Goal: Transaction & Acquisition: Purchase product/service

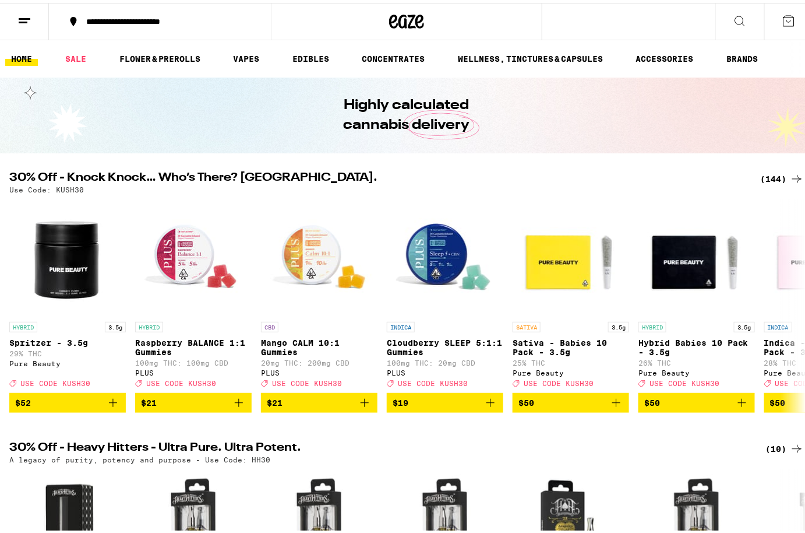
click at [786, 21] on icon at bounding box center [789, 18] width 10 height 10
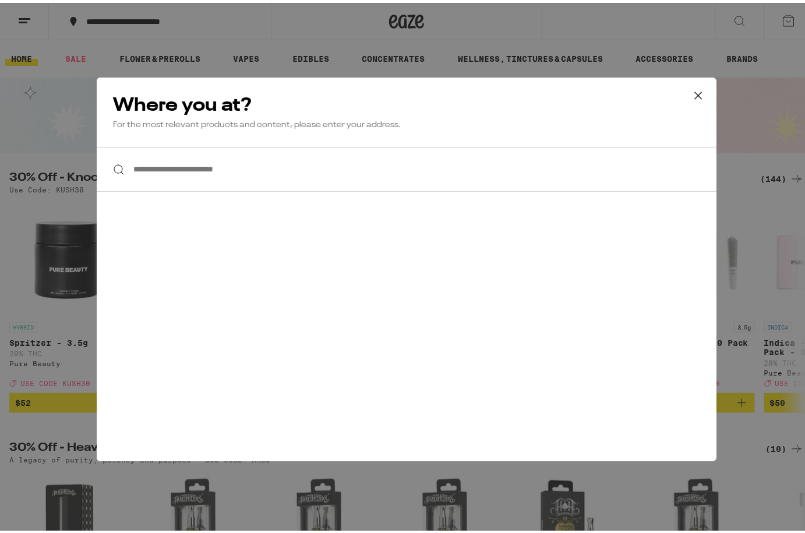
click at [695, 89] on icon at bounding box center [698, 92] width 7 height 7
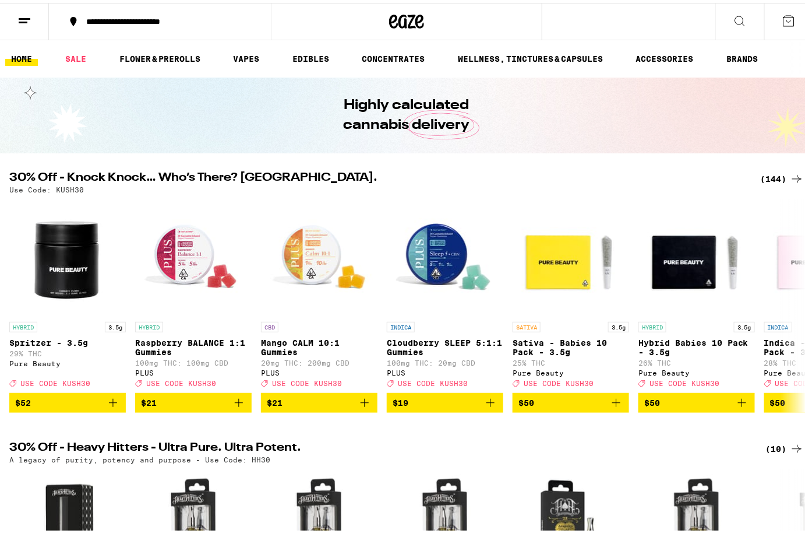
click at [3, 14] on button at bounding box center [24, 19] width 49 height 37
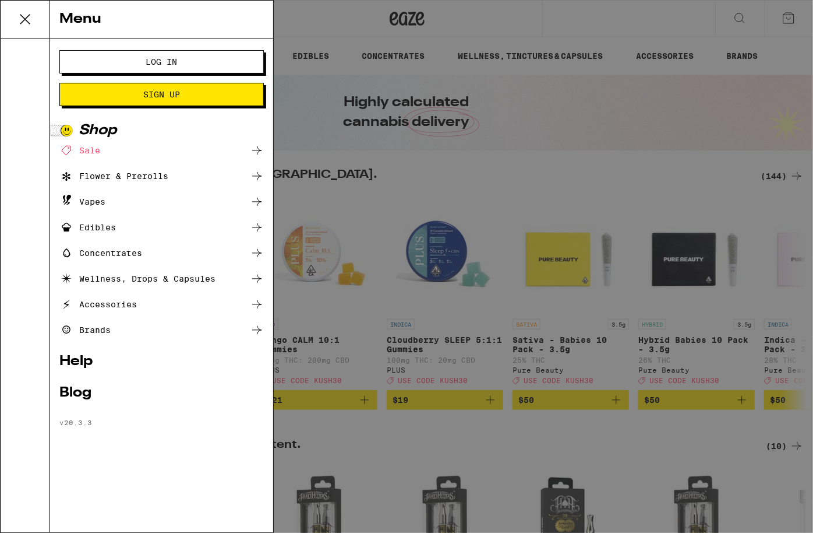
click at [179, 51] on button "Log In" at bounding box center [161, 61] width 205 height 23
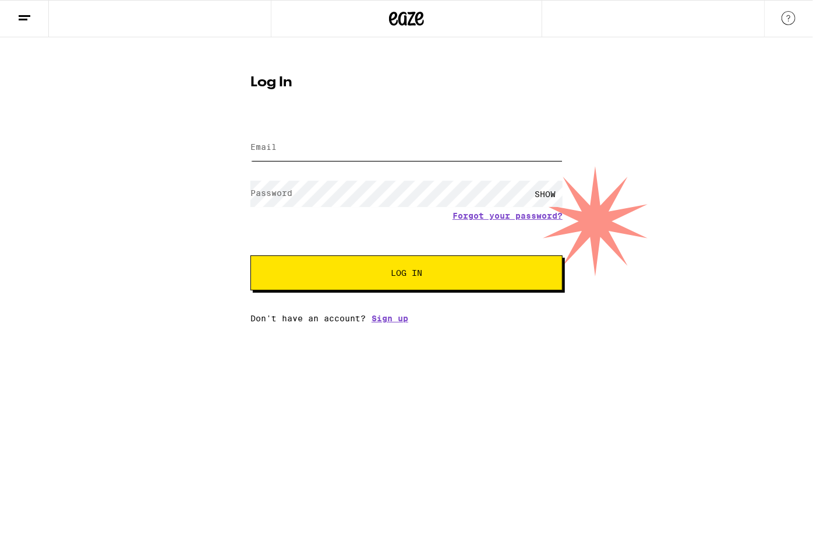
click at [292, 142] on input "Email" at bounding box center [407, 148] width 312 height 26
type input "[PERSON_NAME][EMAIL_ADDRESS][DOMAIN_NAME]"
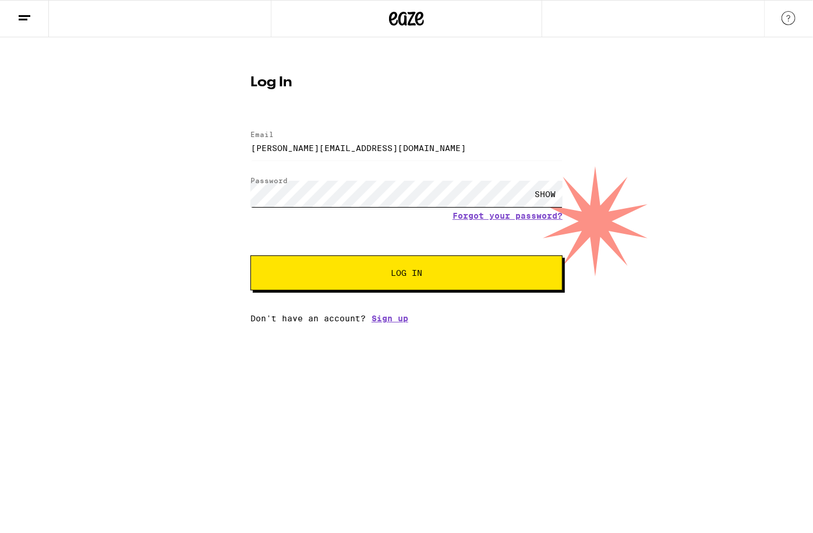
click at [251, 255] on button "Log In" at bounding box center [407, 272] width 312 height 35
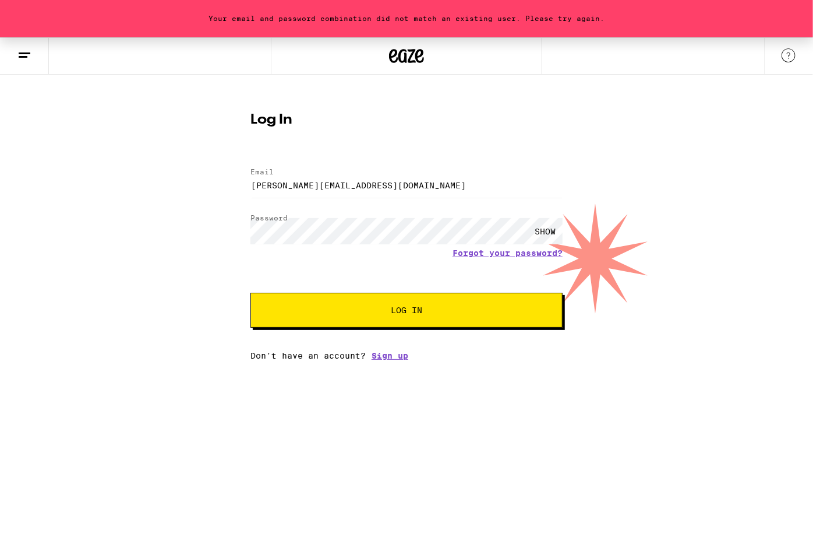
click at [552, 230] on div "SHOW" at bounding box center [545, 231] width 35 height 26
click at [251, 293] on button "Log In" at bounding box center [407, 310] width 312 height 35
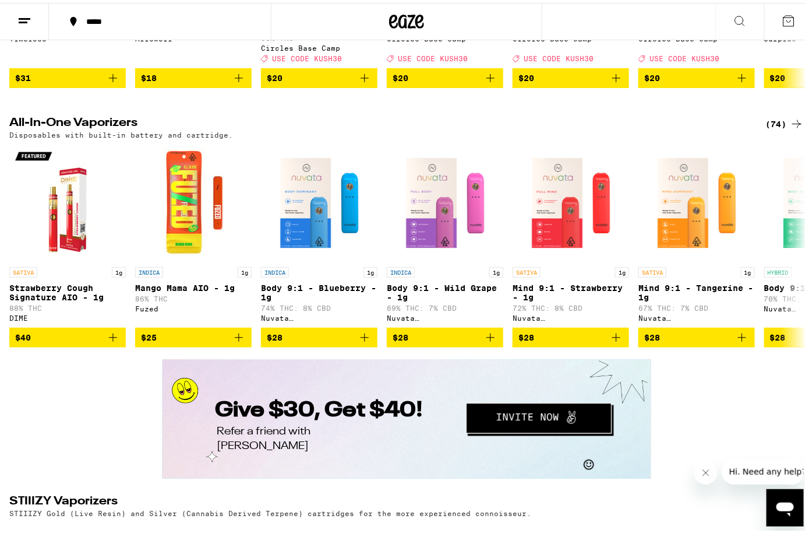
scroll to position [2013, 0]
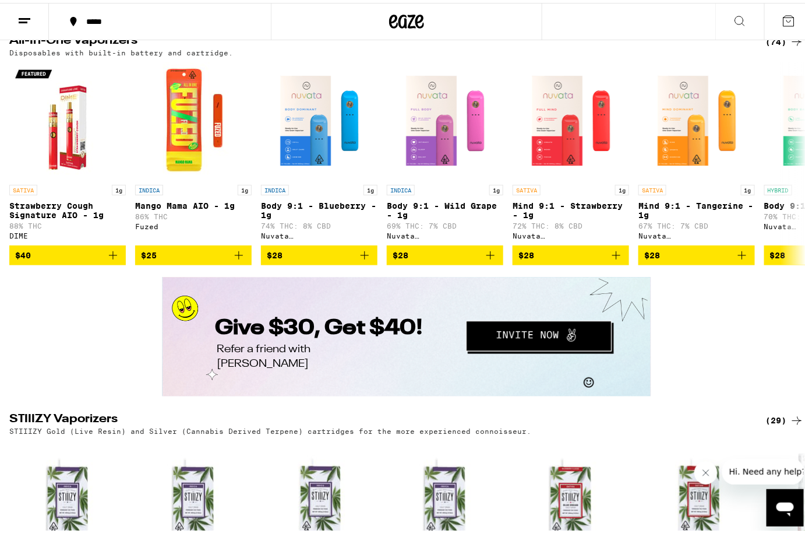
click at [790, 46] on icon at bounding box center [797, 39] width 14 height 14
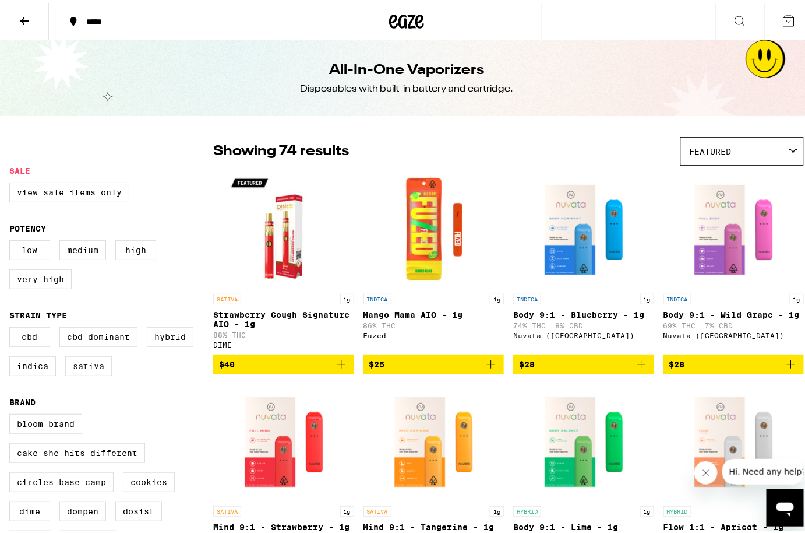
click at [93, 372] on label "Sativa" at bounding box center [88, 363] width 47 height 20
click at [12, 326] on input "Sativa" at bounding box center [12, 326] width 1 height 1
checkbox input "true"
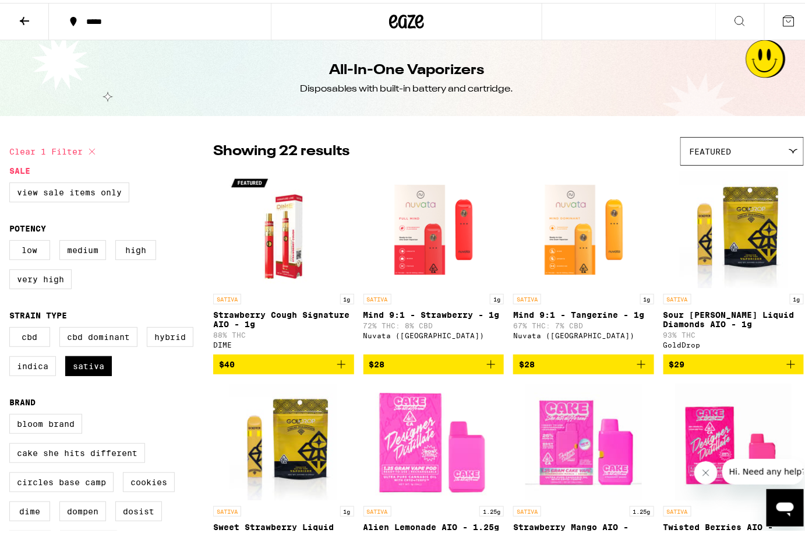
scroll to position [159, 0]
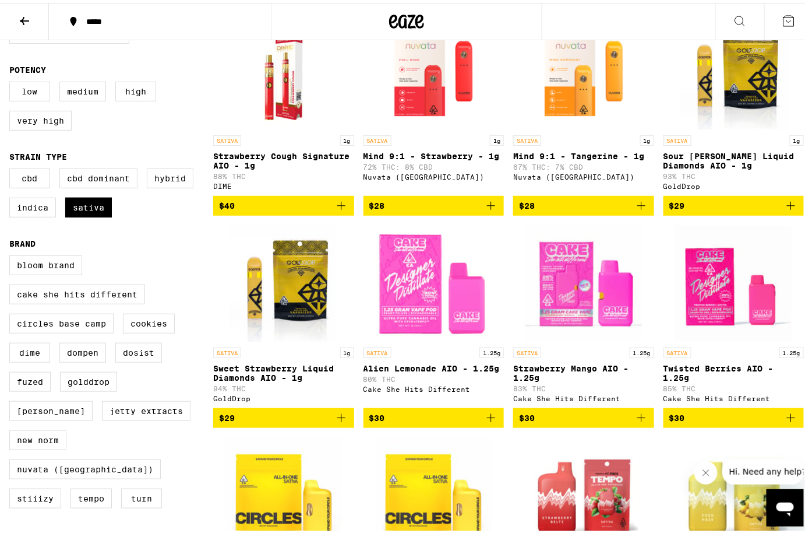
click at [787, 419] on icon "Add to bag" at bounding box center [791, 415] width 8 height 8
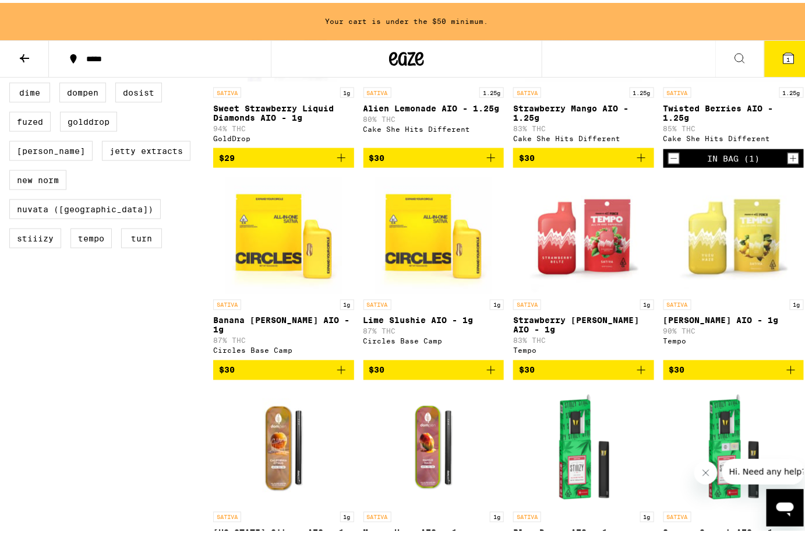
scroll to position [461, 0]
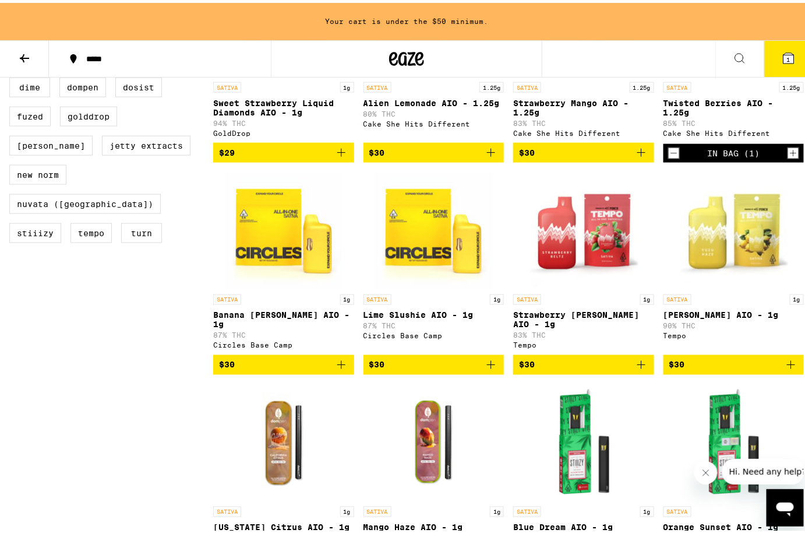
click at [784, 367] on icon "Add to bag" at bounding box center [791, 362] width 14 height 14
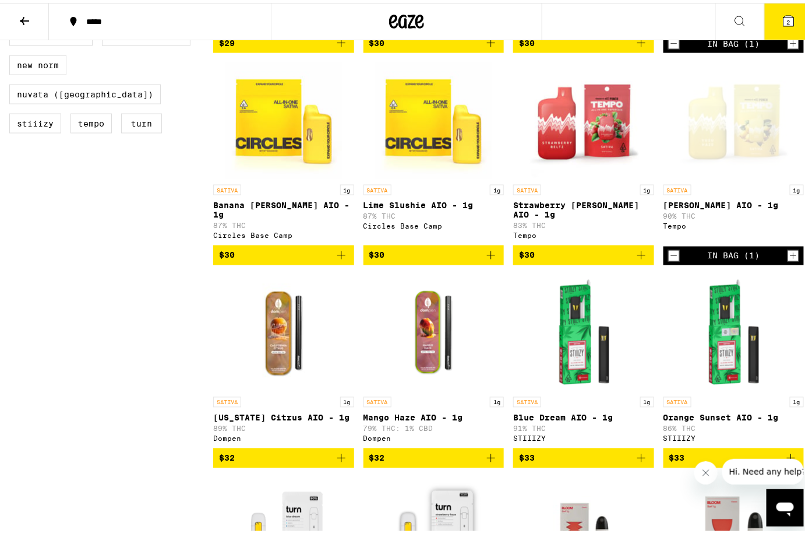
scroll to position [477, 0]
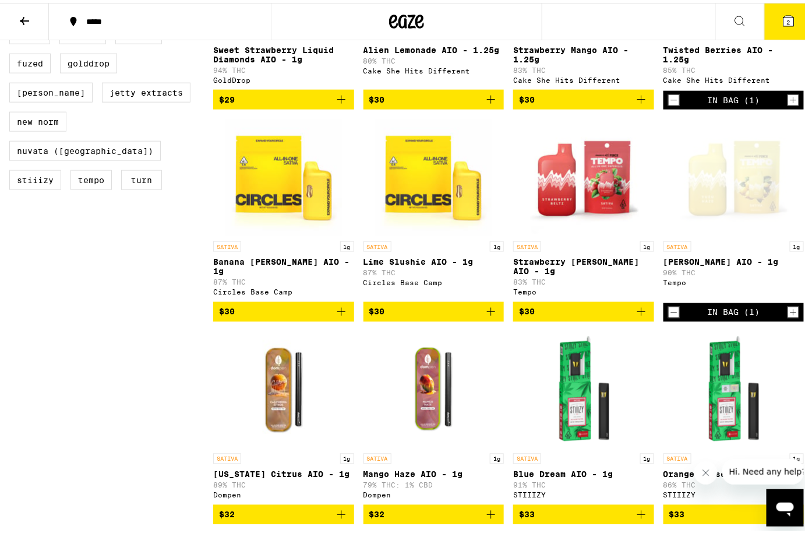
click at [341, 312] on icon "Add to bag" at bounding box center [341, 309] width 14 height 14
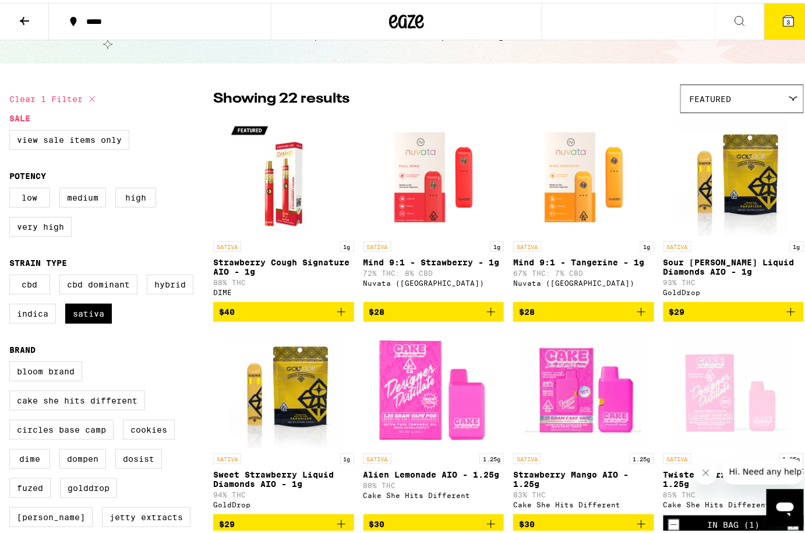
scroll to position [0, 0]
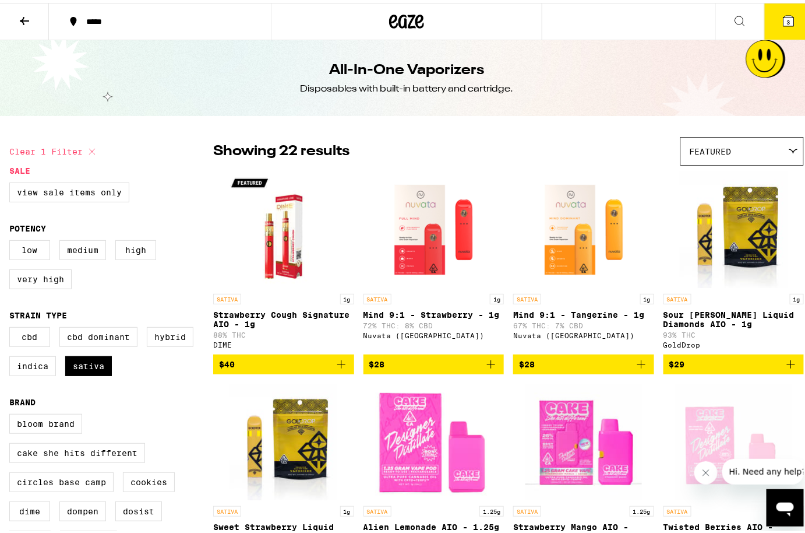
click at [19, 21] on icon at bounding box center [24, 18] width 14 height 14
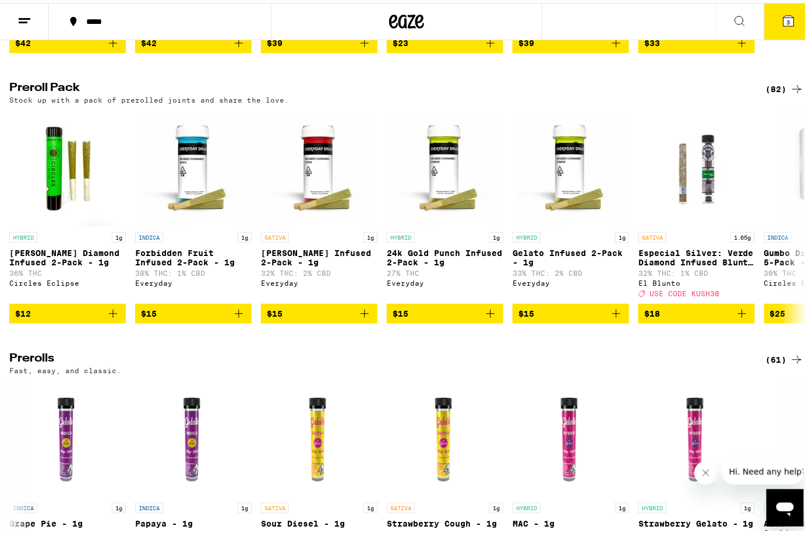
scroll to position [3019, 0]
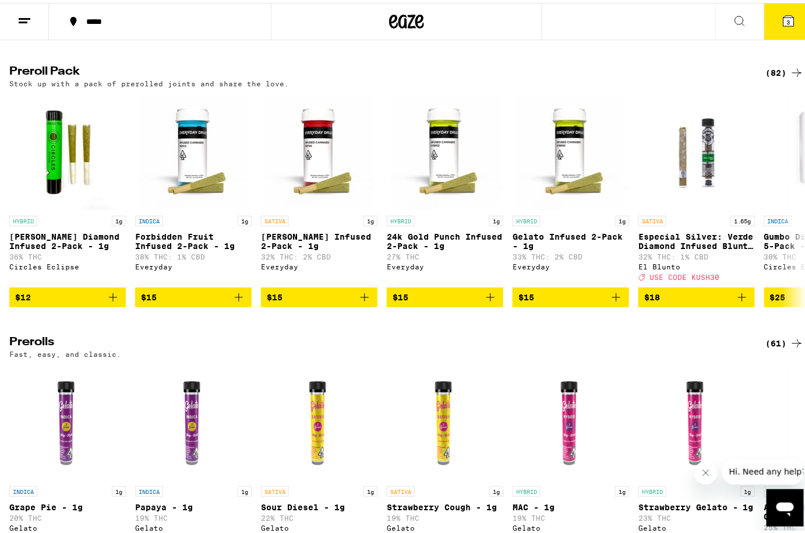
click at [790, 77] on icon at bounding box center [797, 70] width 14 height 14
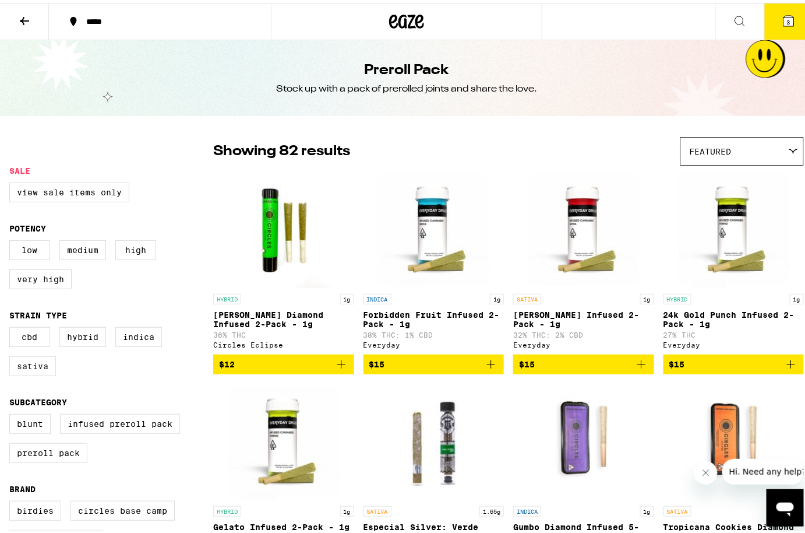
click at [26, 373] on label "Sativa" at bounding box center [32, 363] width 47 height 20
click at [12, 326] on input "Sativa" at bounding box center [12, 326] width 1 height 1
checkbox input "true"
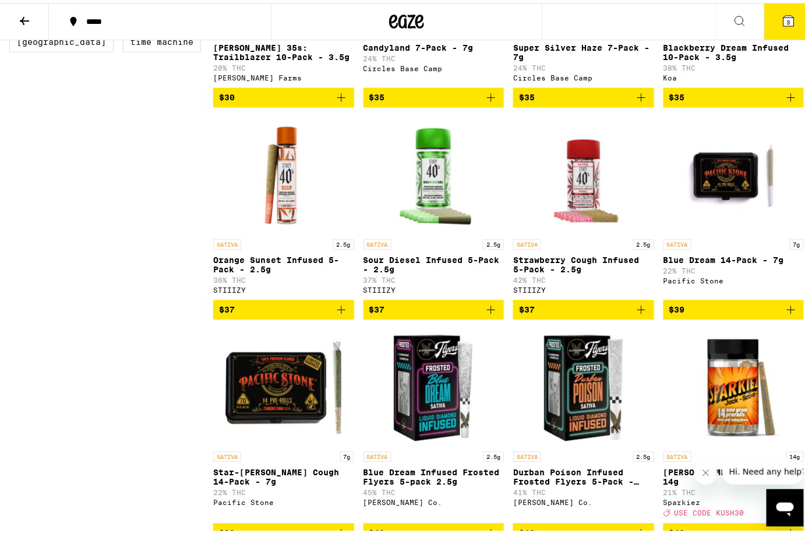
scroll to position [741, 0]
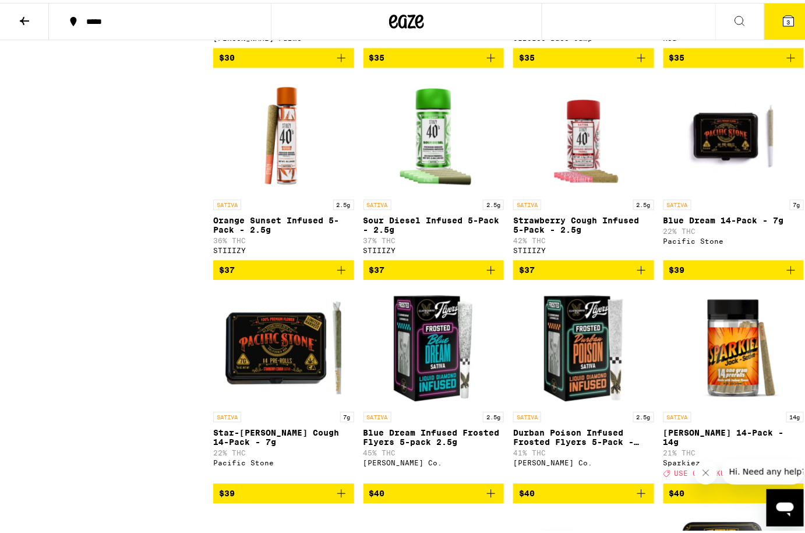
click at [635, 274] on icon "Add to bag" at bounding box center [642, 267] width 14 height 14
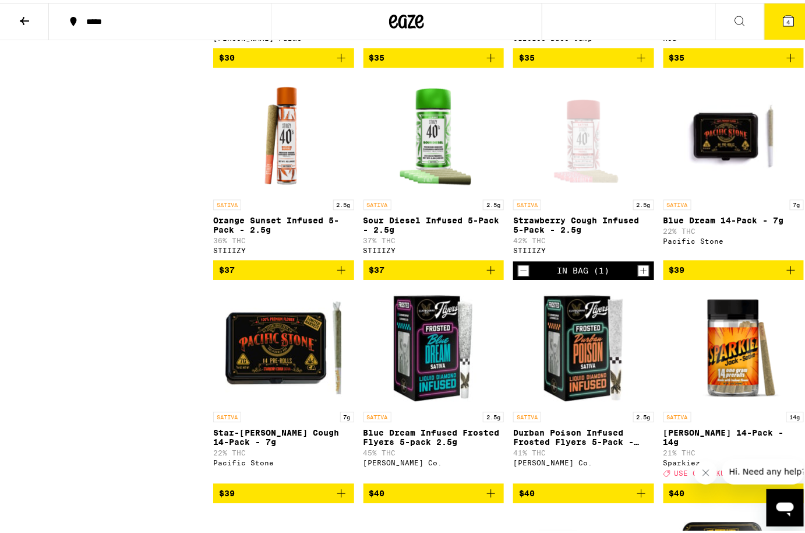
click at [484, 274] on icon "Add to bag" at bounding box center [491, 267] width 14 height 14
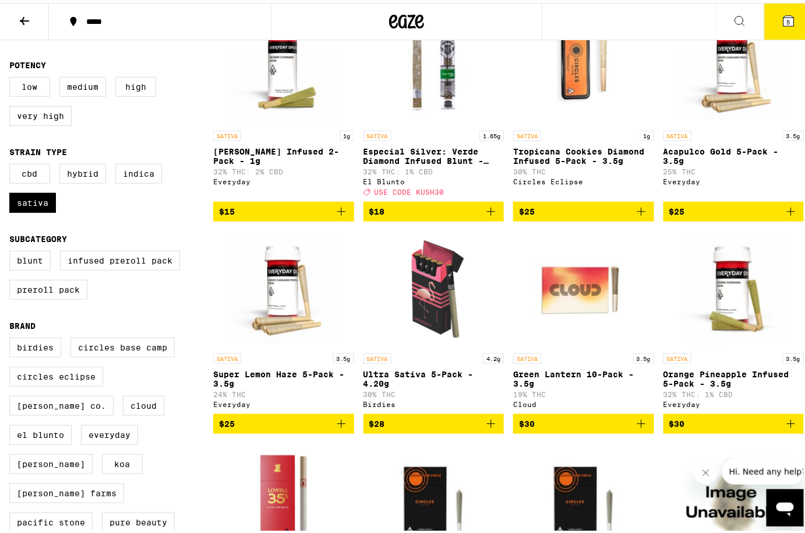
scroll to position [159, 0]
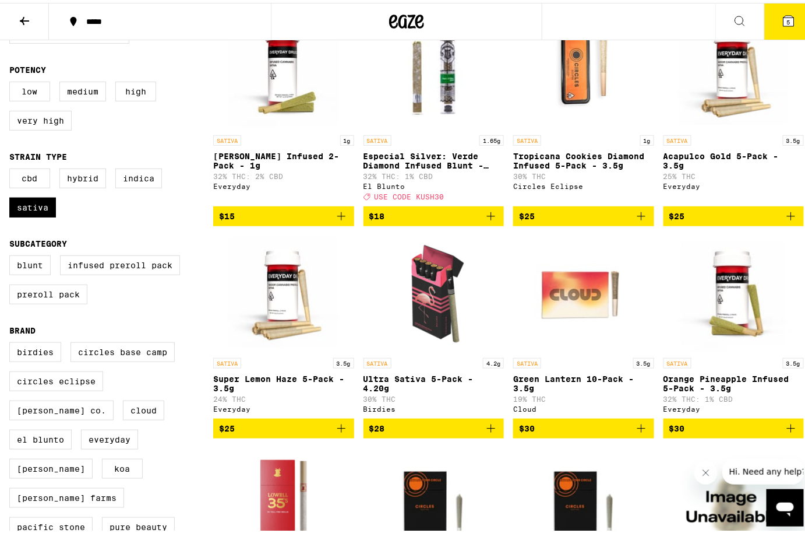
click at [784, 431] on icon "Add to bag" at bounding box center [791, 425] width 14 height 14
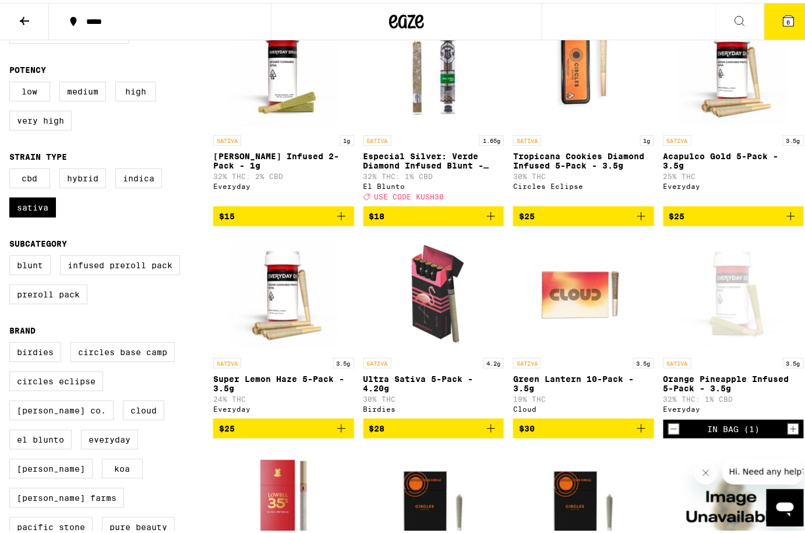
scroll to position [0, 0]
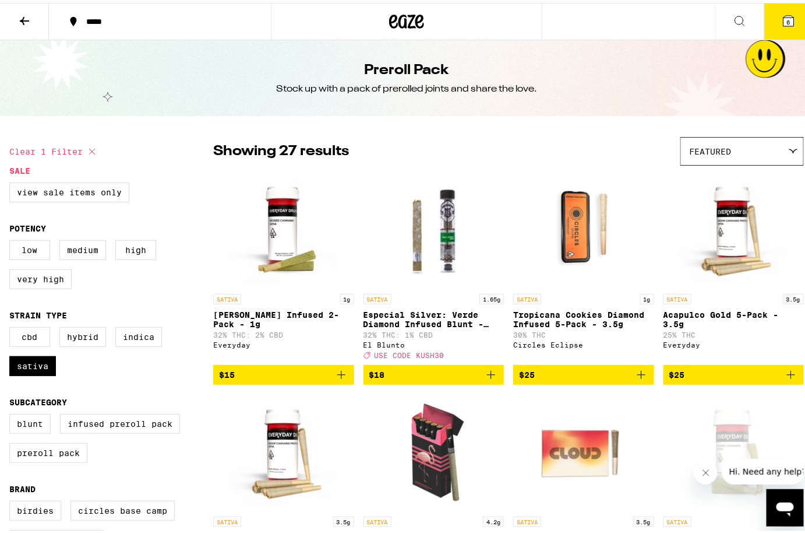
click at [343, 376] on icon "Add to bag" at bounding box center [341, 372] width 14 height 14
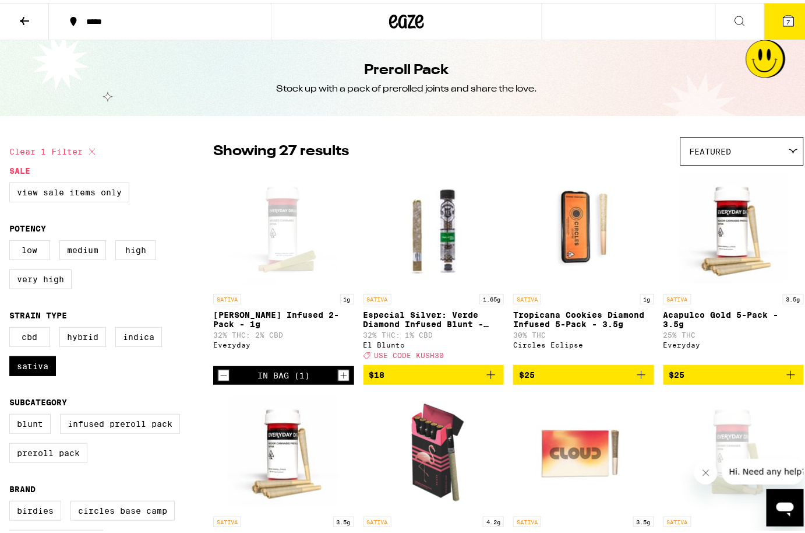
click at [29, 12] on icon at bounding box center [24, 18] width 14 height 14
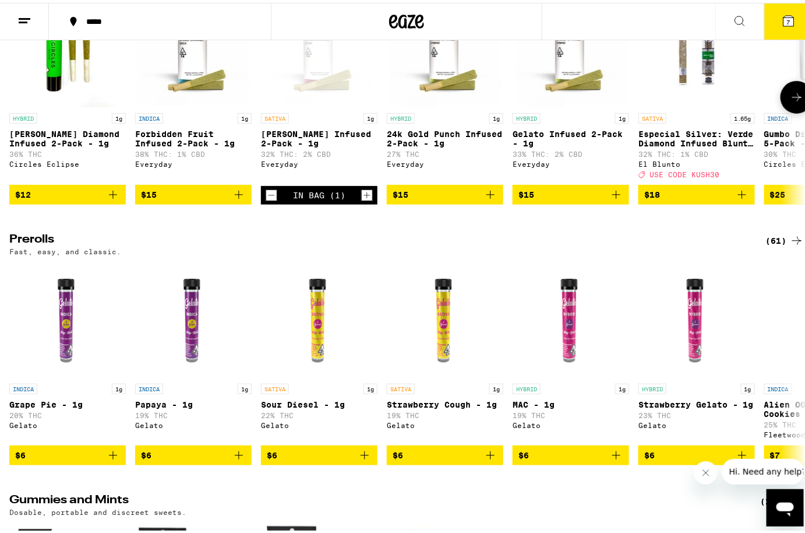
scroll to position [3231, 0]
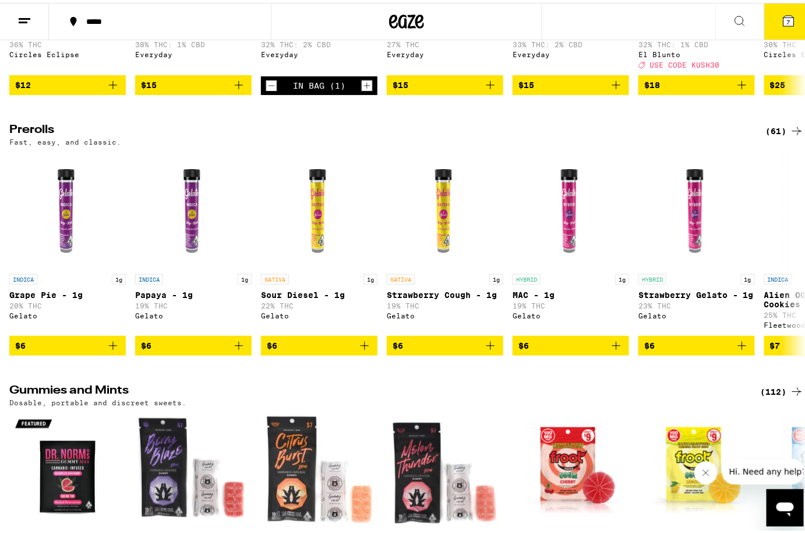
click at [779, 135] on div "(61)" at bounding box center [785, 128] width 38 height 14
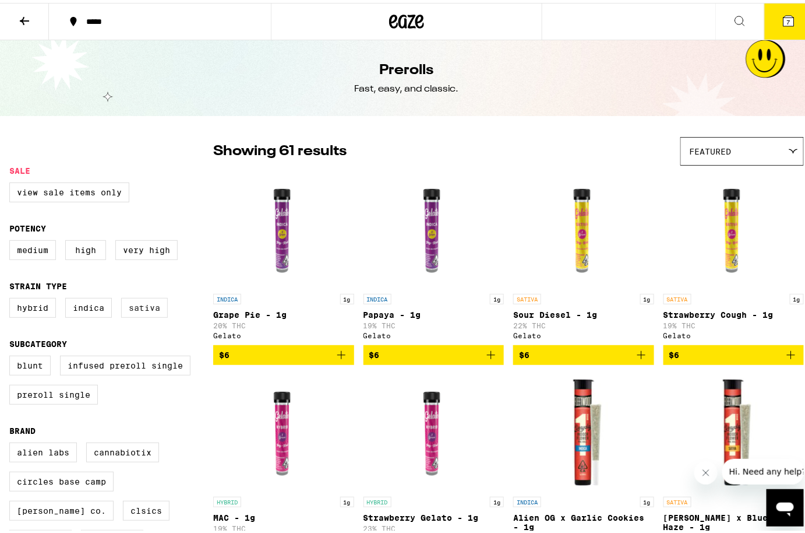
click at [140, 307] on label "Sativa" at bounding box center [144, 305] width 47 height 20
click at [12, 297] on input "Sativa" at bounding box center [12, 297] width 1 height 1
checkbox input "true"
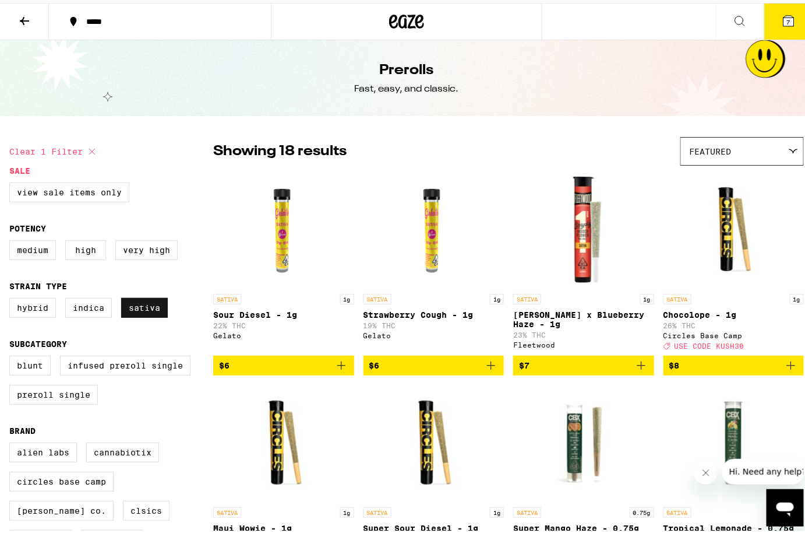
scroll to position [52, 0]
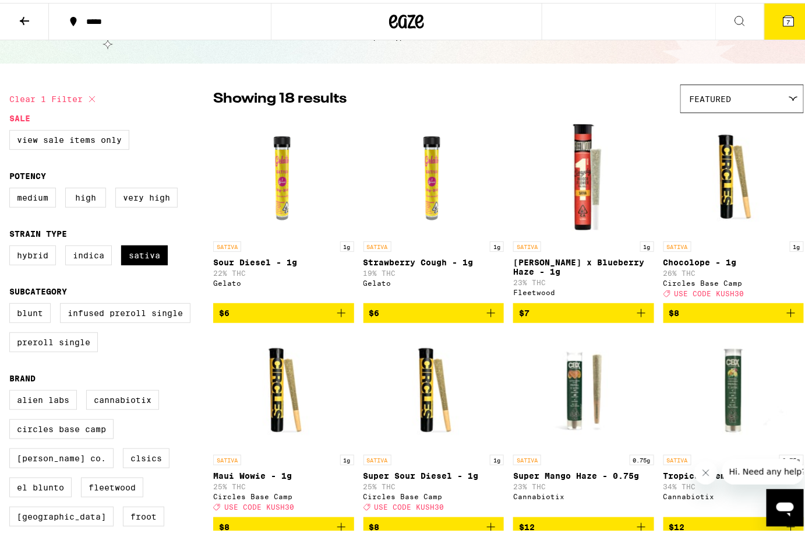
click at [787, 311] on icon "Add to bag" at bounding box center [791, 310] width 14 height 14
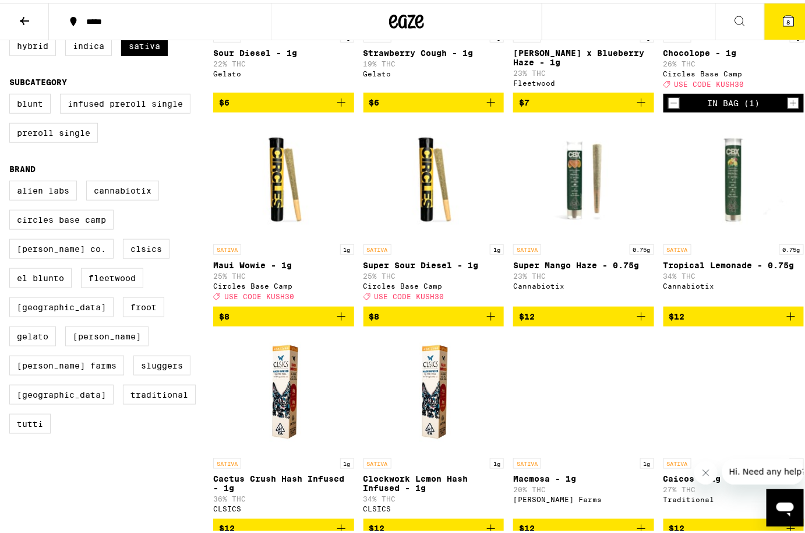
scroll to position [318, 0]
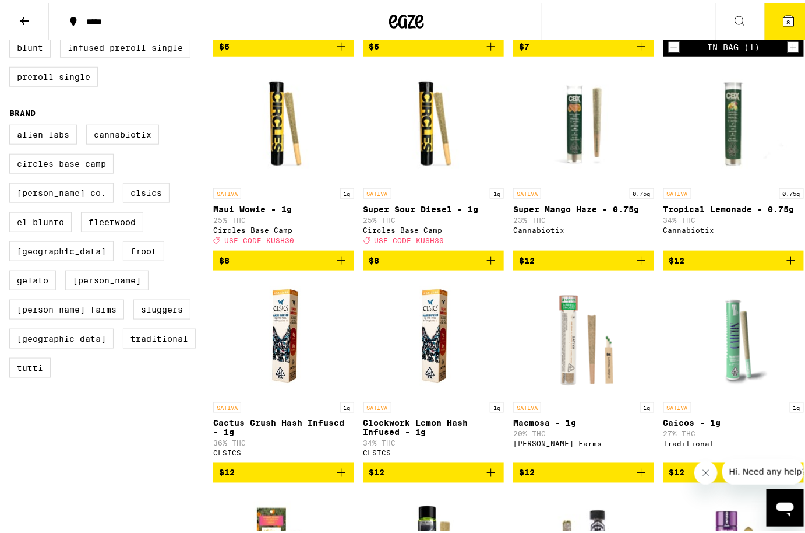
click at [334, 265] on icon "Add to bag" at bounding box center [341, 258] width 14 height 14
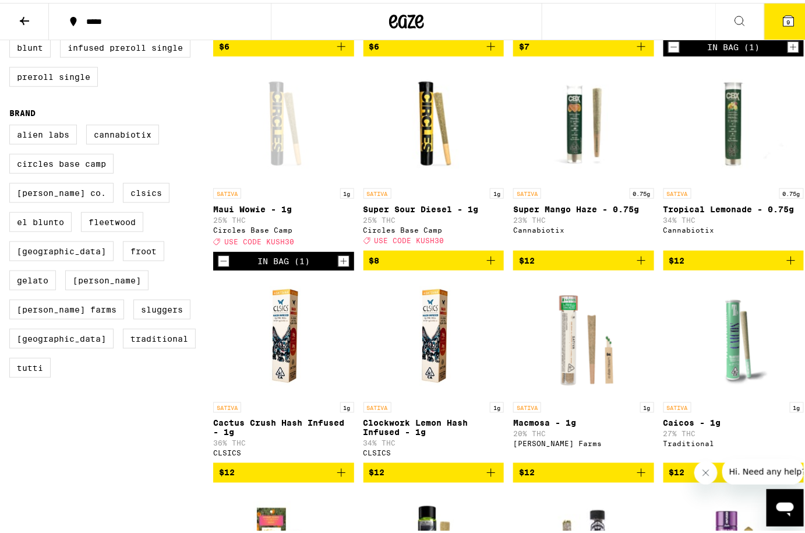
click at [491, 265] on icon "Add to bag" at bounding box center [491, 258] width 14 height 14
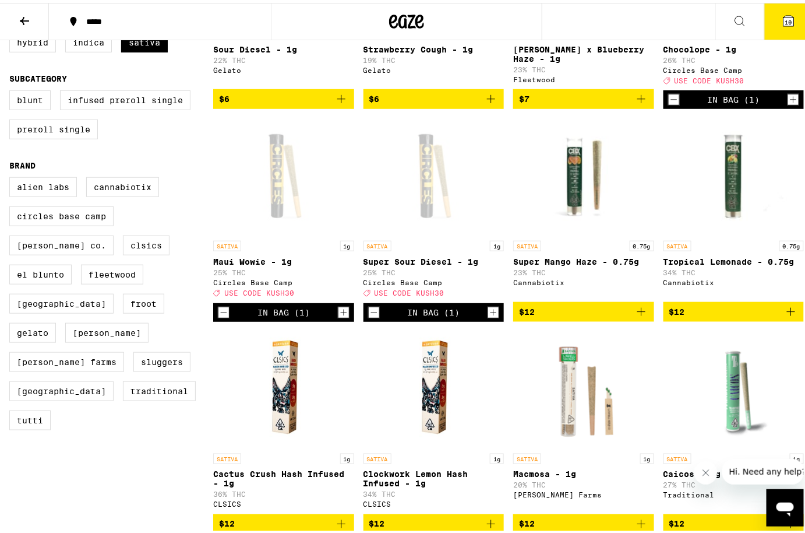
scroll to position [265, 0]
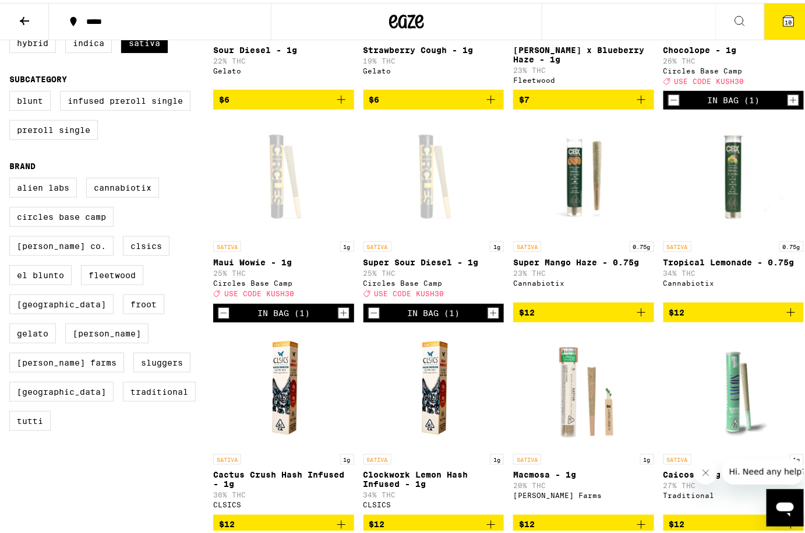
click at [784, 316] on icon "Add to bag" at bounding box center [791, 309] width 14 height 14
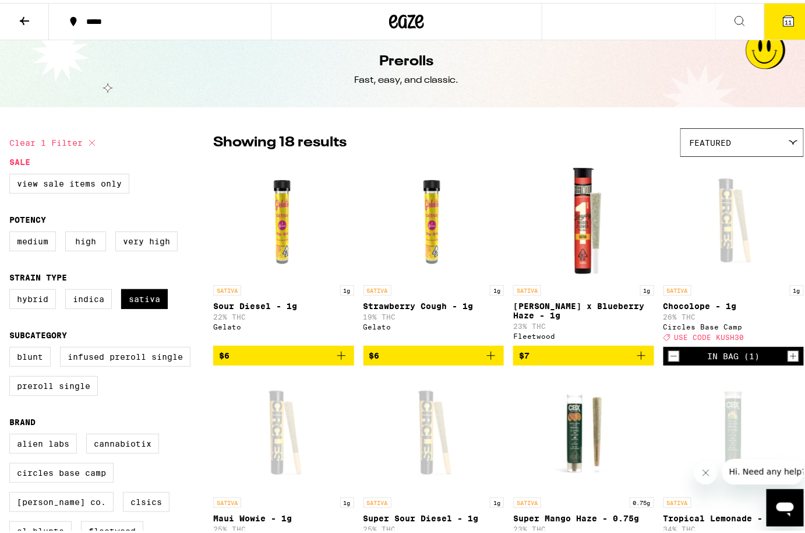
scroll to position [0, 0]
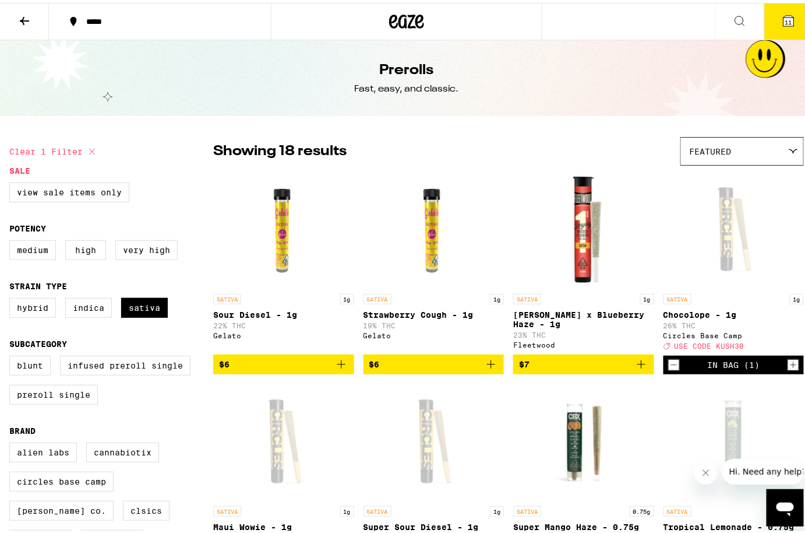
click at [786, 17] on span "11" at bounding box center [789, 19] width 7 height 7
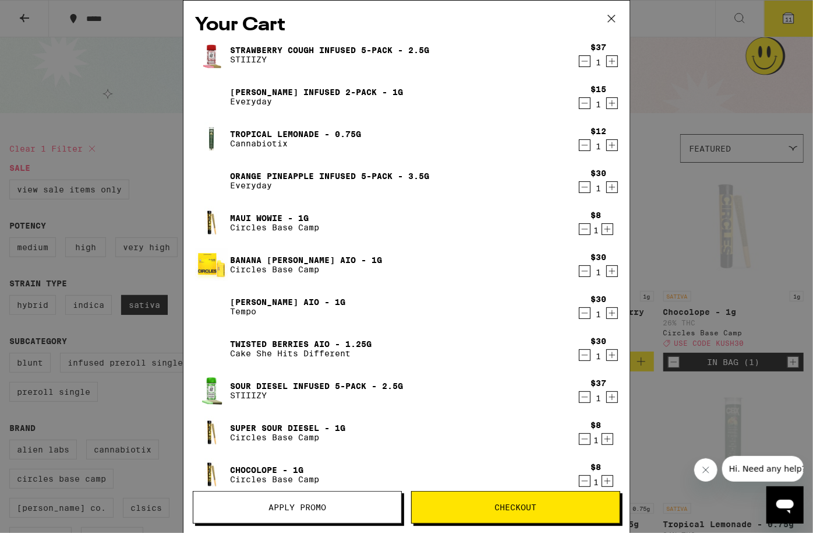
click at [353, 494] on button "Apply Promo" at bounding box center [297, 507] width 209 height 33
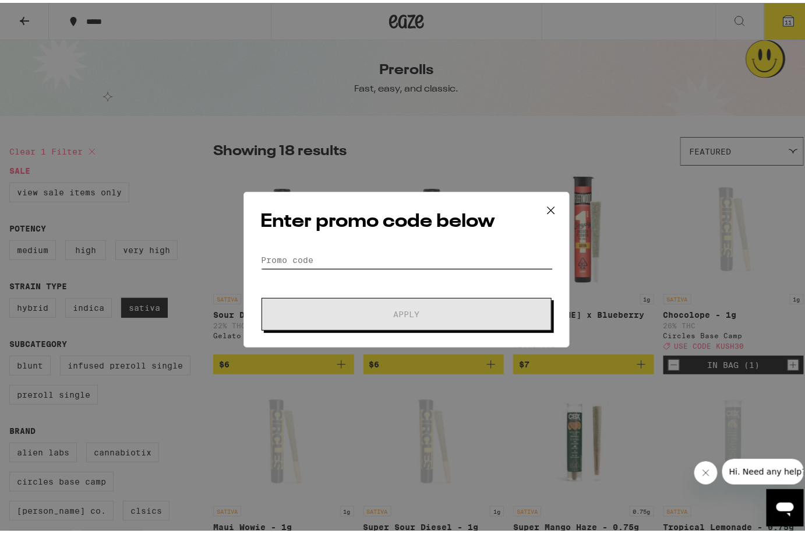
click at [266, 248] on input "Promo Code" at bounding box center [406, 256] width 293 height 17
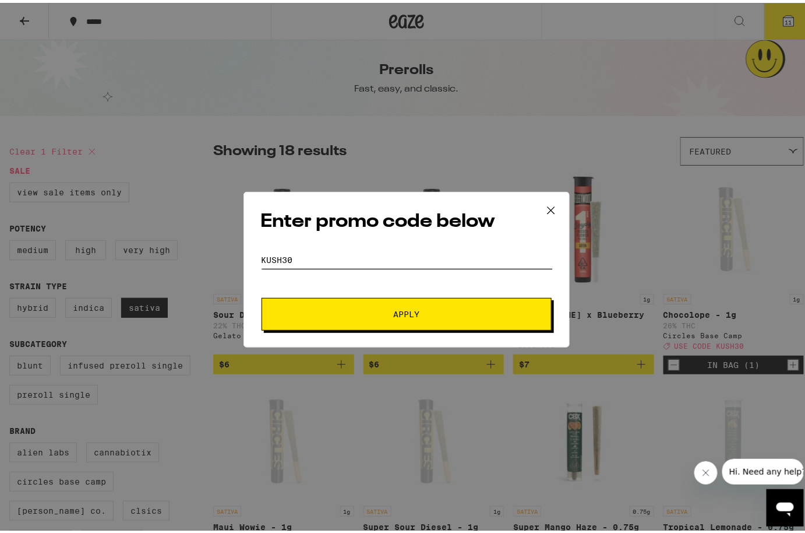
type input "kush30"
click at [434, 311] on span "Apply" at bounding box center [407, 311] width 210 height 8
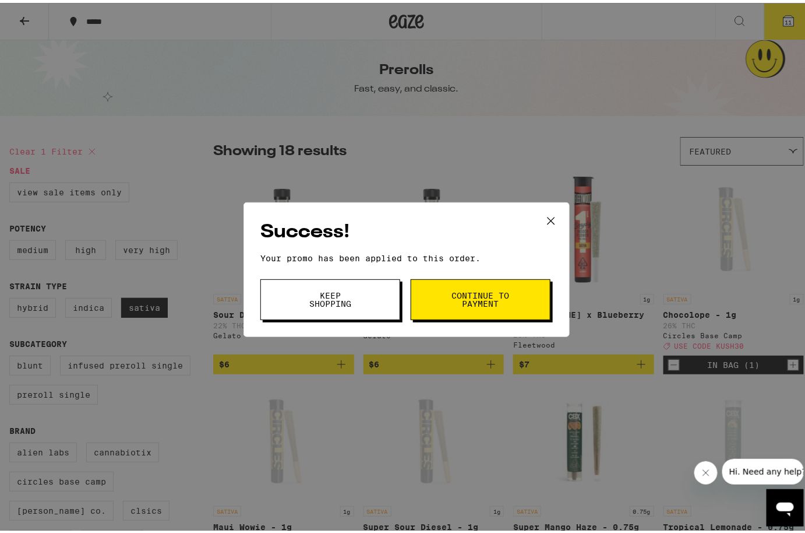
click at [441, 309] on button "Continue to payment" at bounding box center [481, 296] width 140 height 41
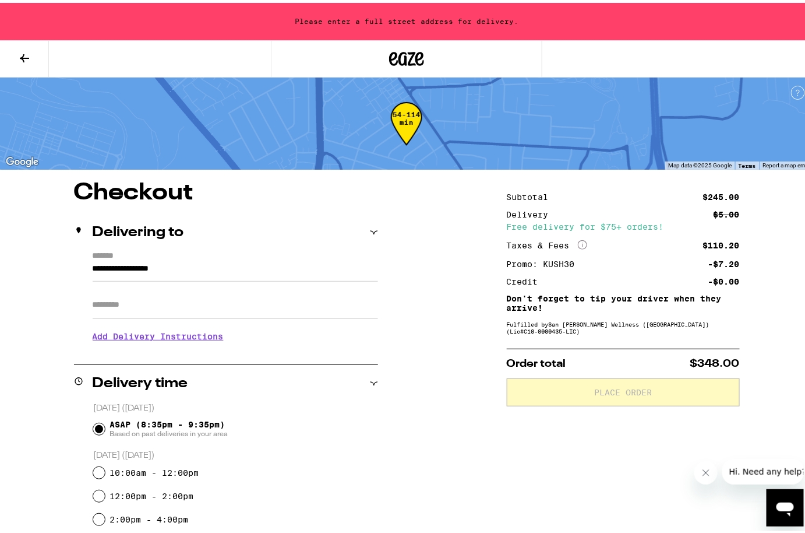
click at [96, 260] on input "**********" at bounding box center [236, 269] width 286 height 20
click at [93, 264] on input "**********" at bounding box center [236, 269] width 286 height 20
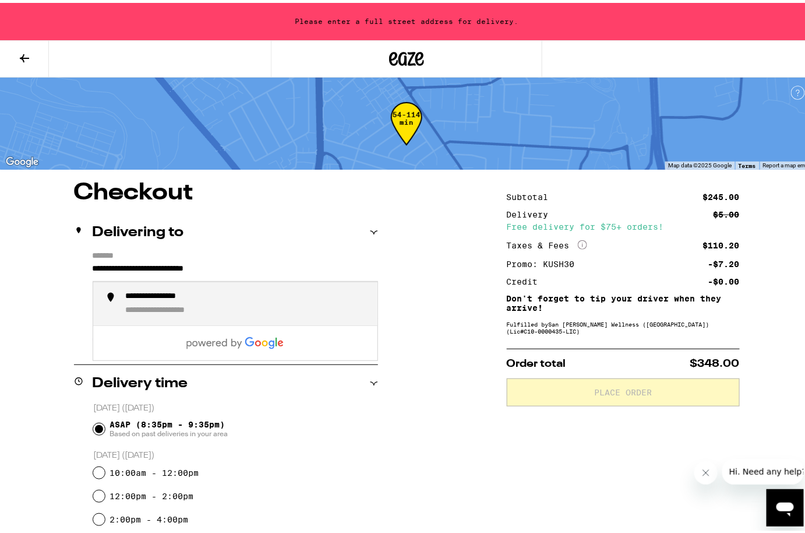
click at [174, 301] on div "**********" at bounding box center [247, 300] width 242 height 24
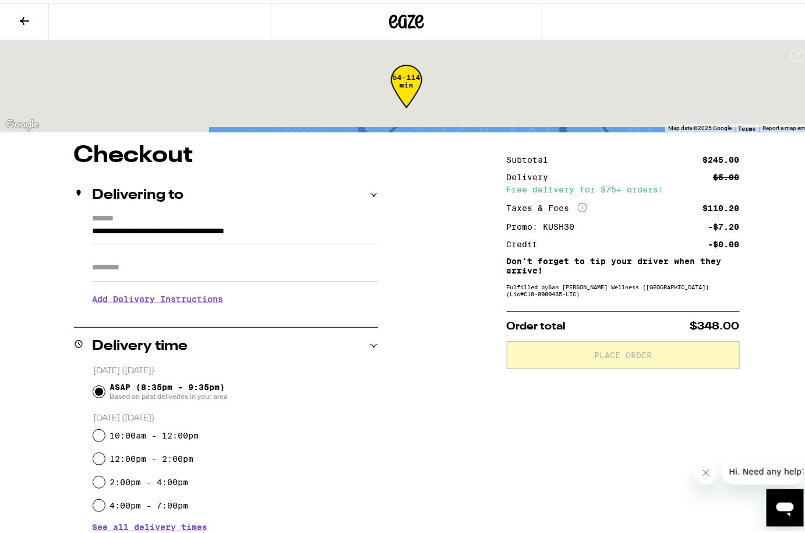
type input "**********"
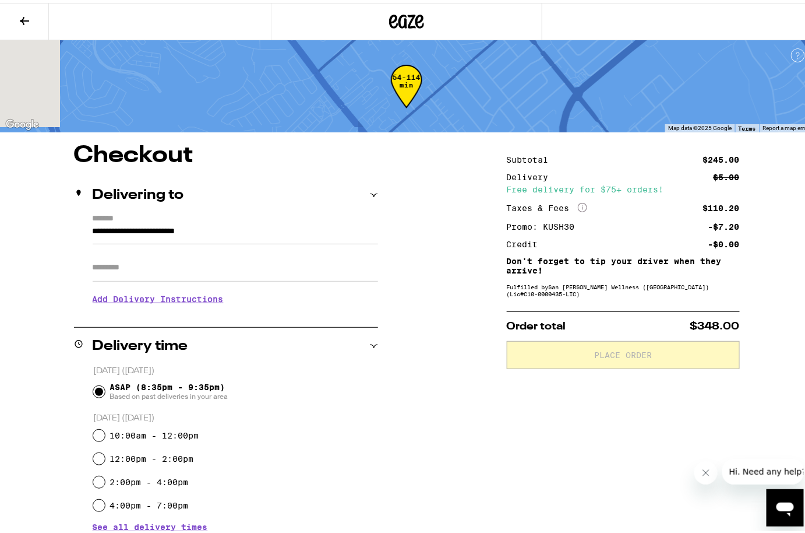
click at [174, 301] on h3 "Add Delivery Instructions" at bounding box center [236, 296] width 286 height 27
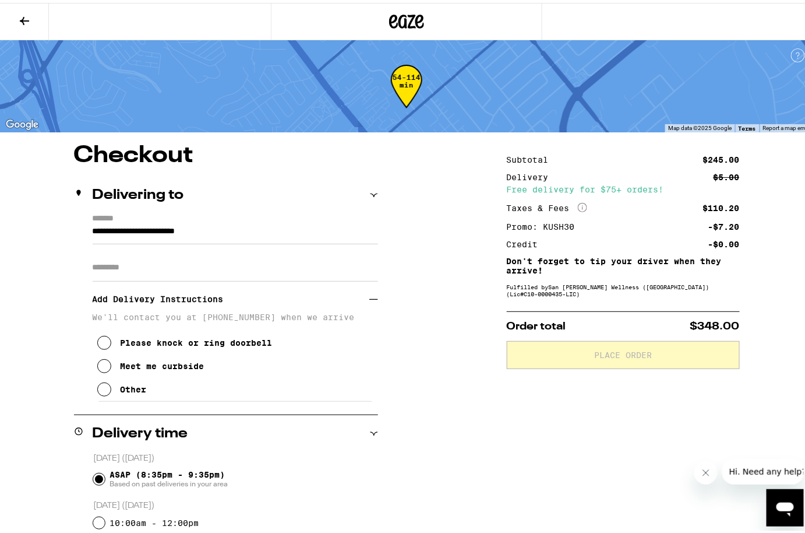
click at [164, 265] on input "Apt/Suite" at bounding box center [236, 265] width 286 height 28
type input "*******"
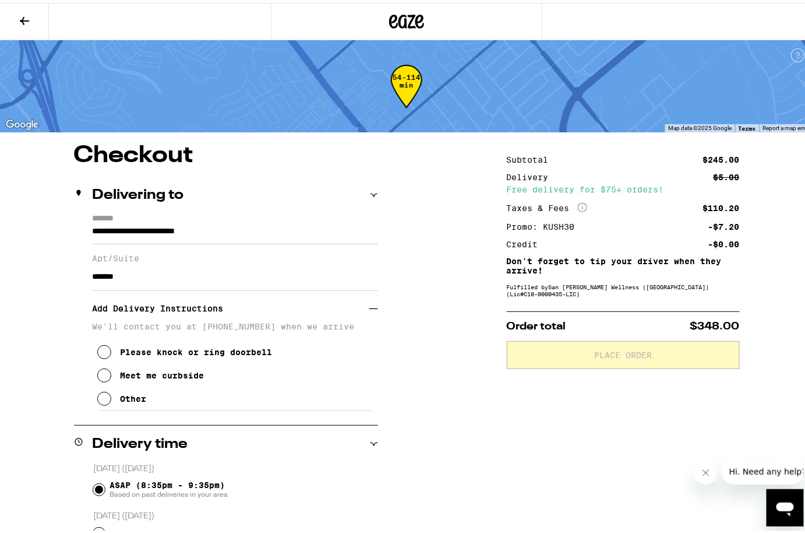
click at [365, 308] on h3 "Add Delivery Instructions" at bounding box center [231, 305] width 277 height 27
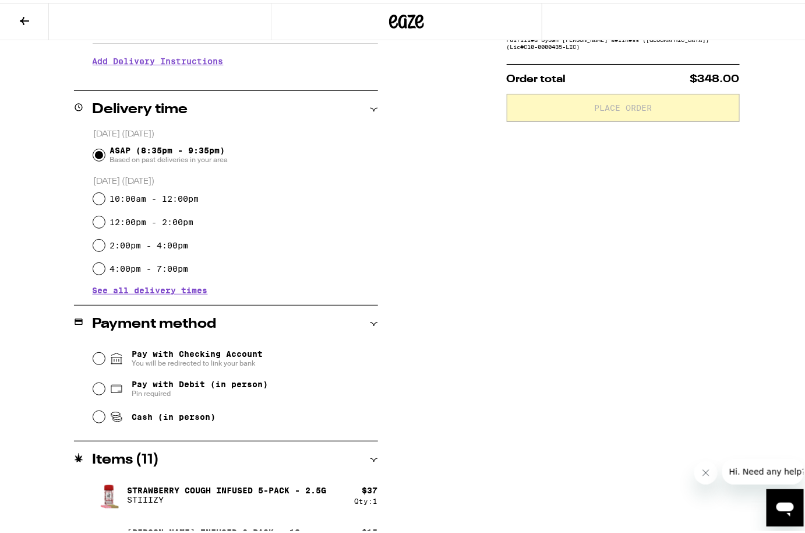
scroll to position [265, 0]
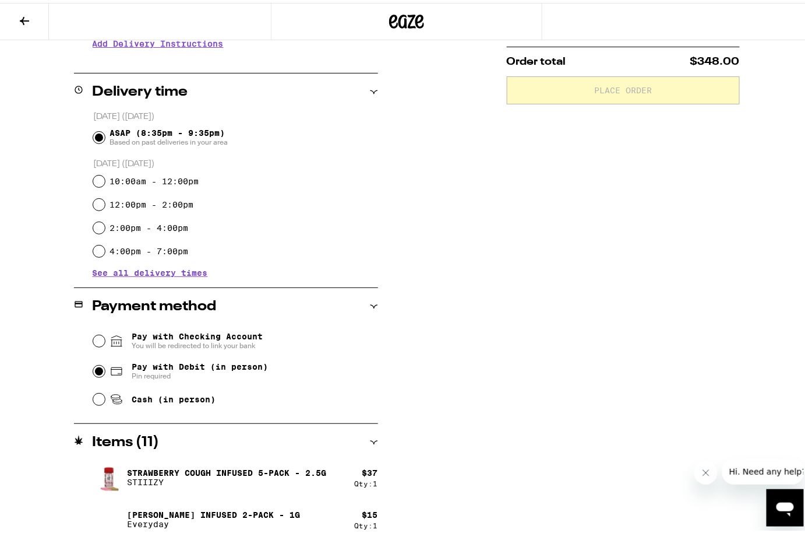
click at [95, 368] on input "Pay with Debit (in person) Pin required" at bounding box center [99, 368] width 12 height 12
radio input "true"
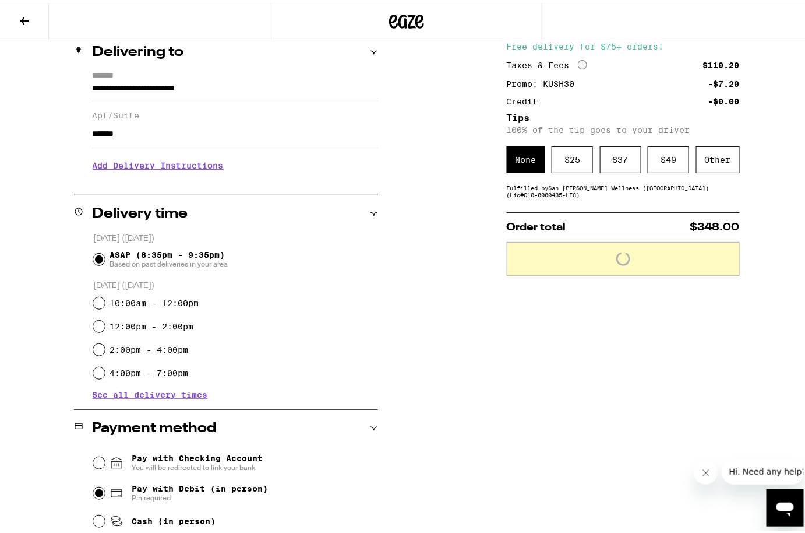
scroll to position [105, 0]
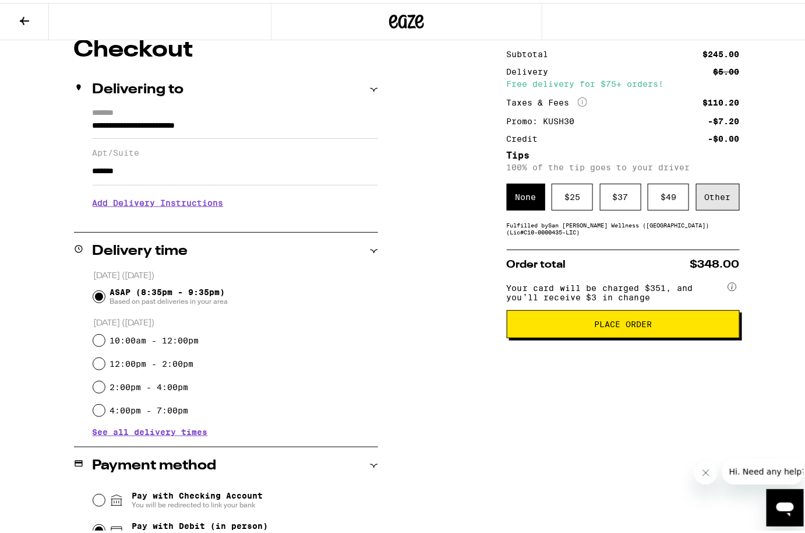
click at [712, 196] on div "Other" at bounding box center [718, 194] width 44 height 27
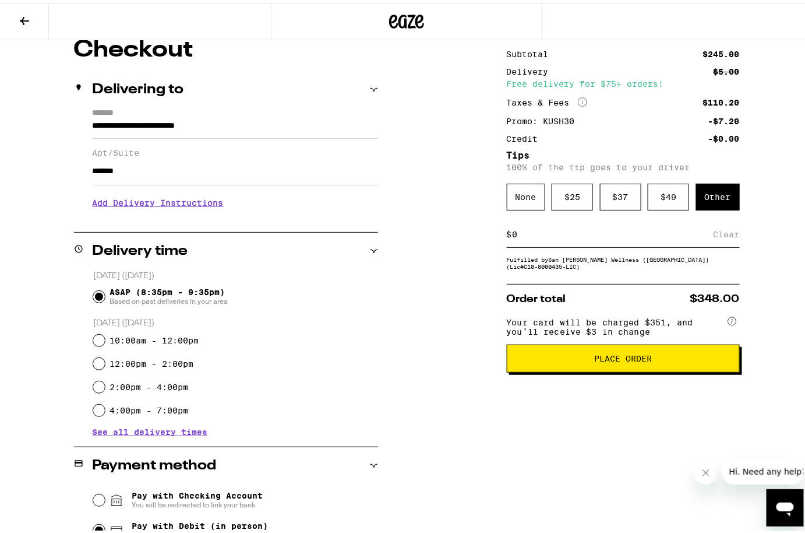
click at [520, 228] on input at bounding box center [613, 231] width 202 height 10
type input "5"
click at [724, 232] on div "Save" at bounding box center [729, 232] width 21 height 26
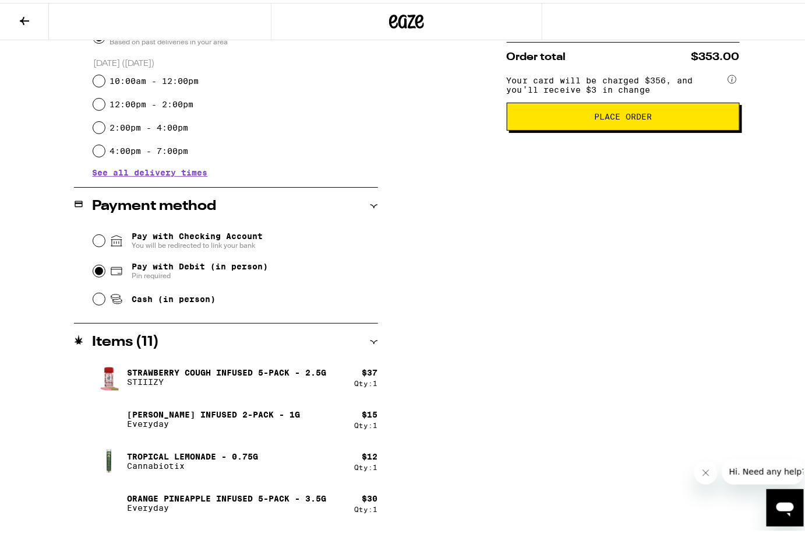
scroll to position [280, 0]
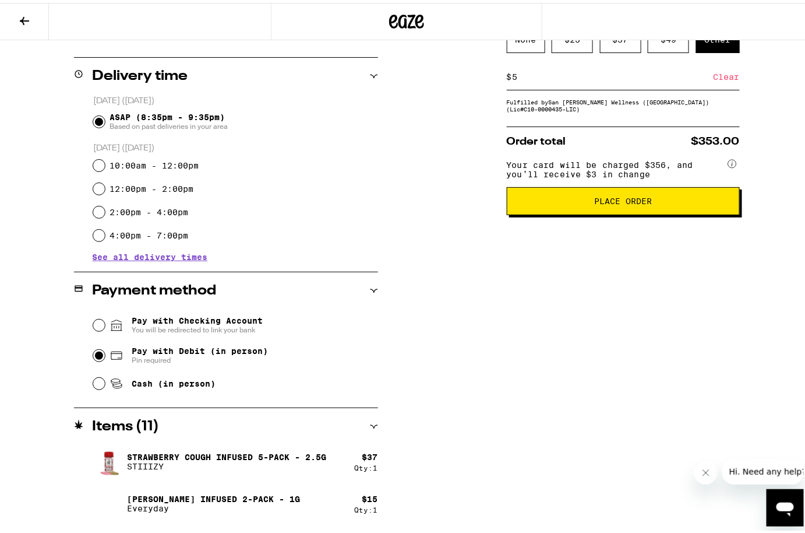
click at [22, 16] on icon at bounding box center [24, 18] width 14 height 14
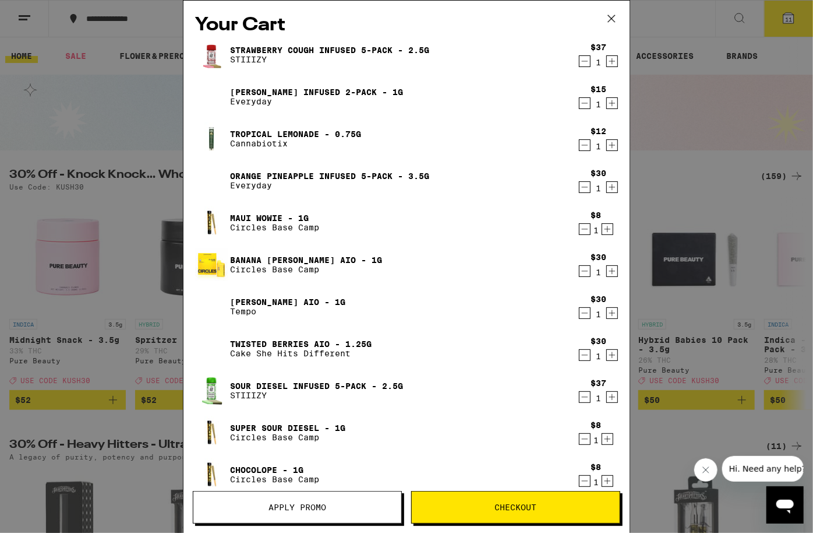
click at [611, 16] on icon at bounding box center [611, 18] width 17 height 17
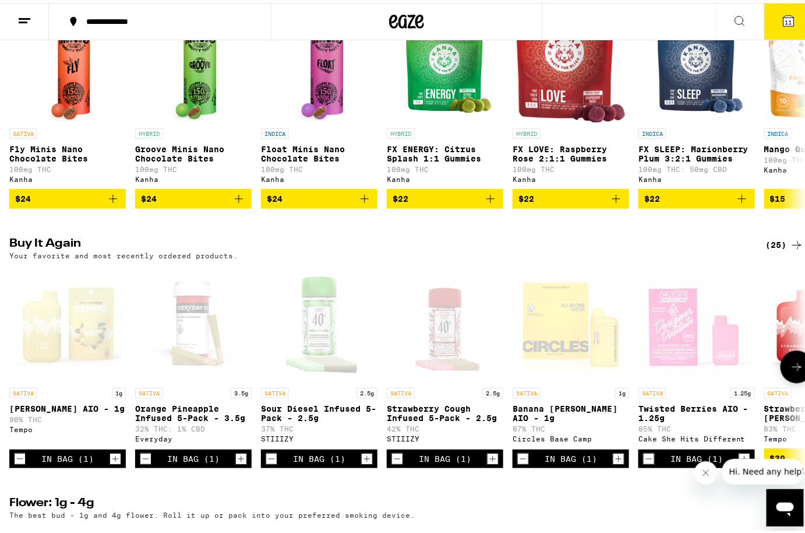
scroll to position [1006, 0]
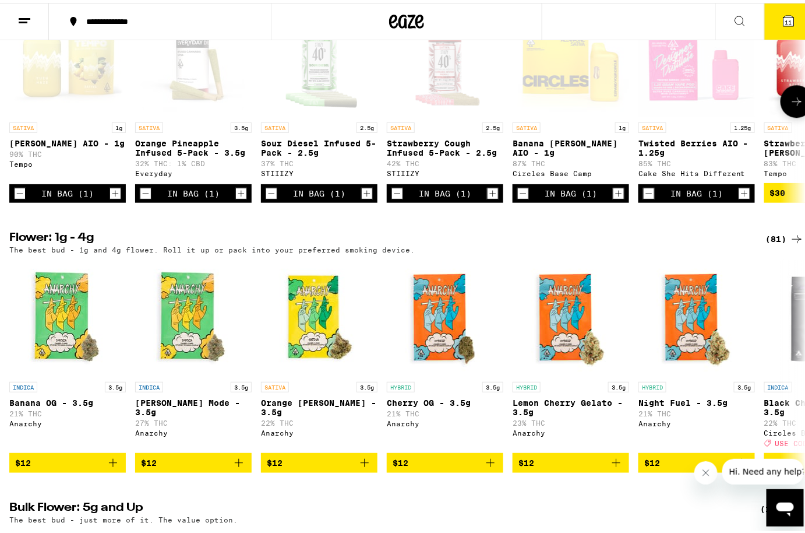
click at [790, 105] on icon at bounding box center [797, 98] width 14 height 14
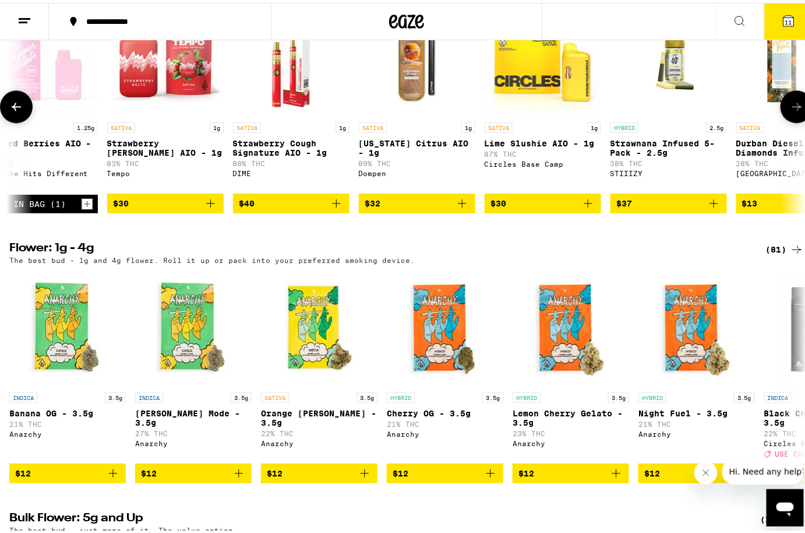
scroll to position [0, 660]
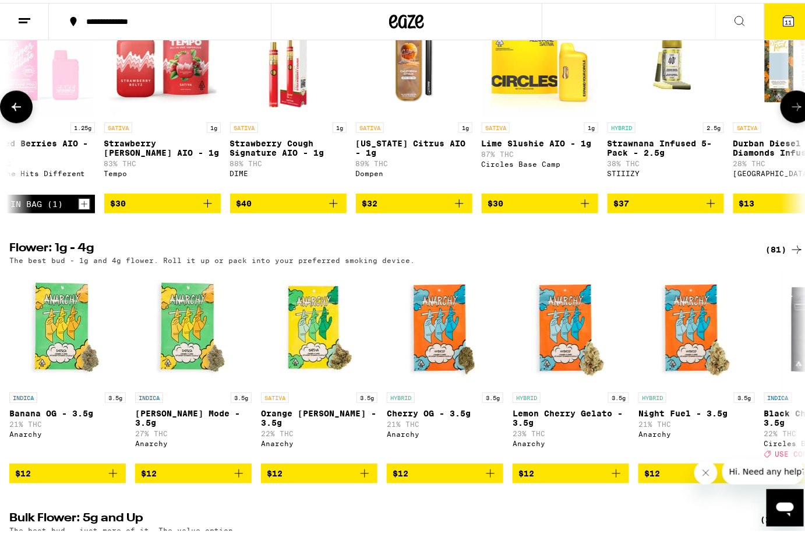
click at [589, 207] on icon "Add to bag" at bounding box center [586, 200] width 14 height 14
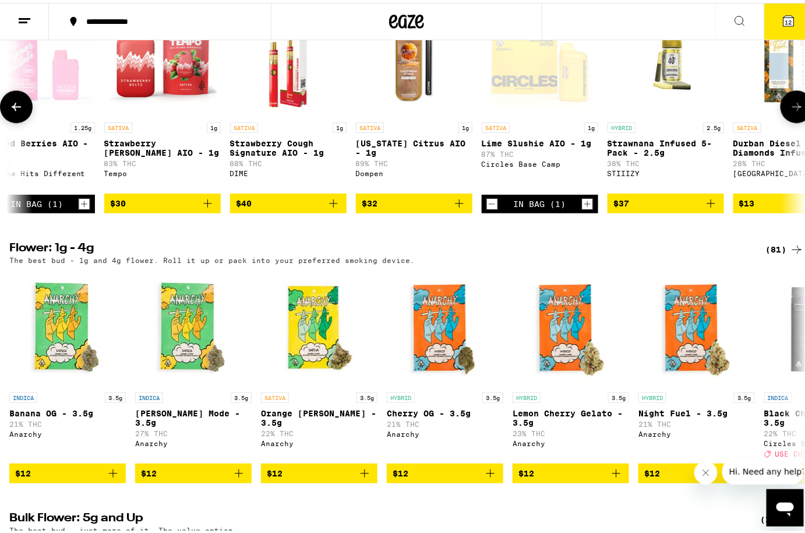
click at [790, 111] on icon at bounding box center [797, 104] width 14 height 14
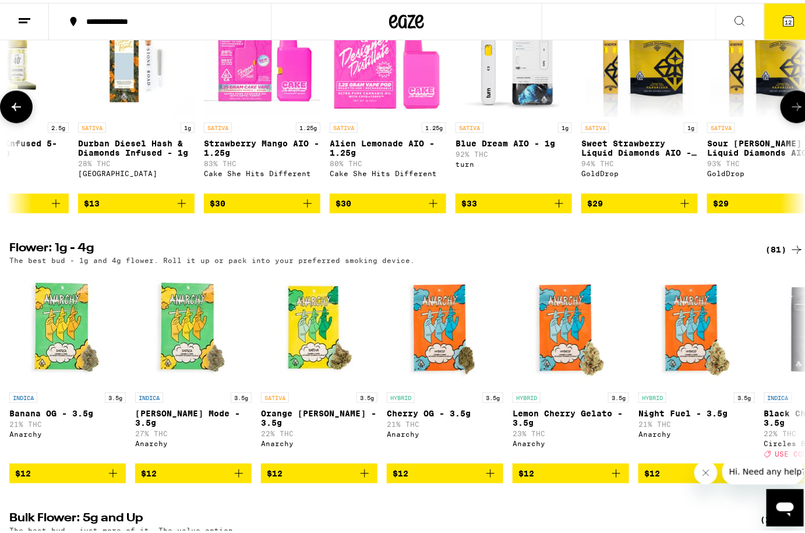
scroll to position [0, 1320]
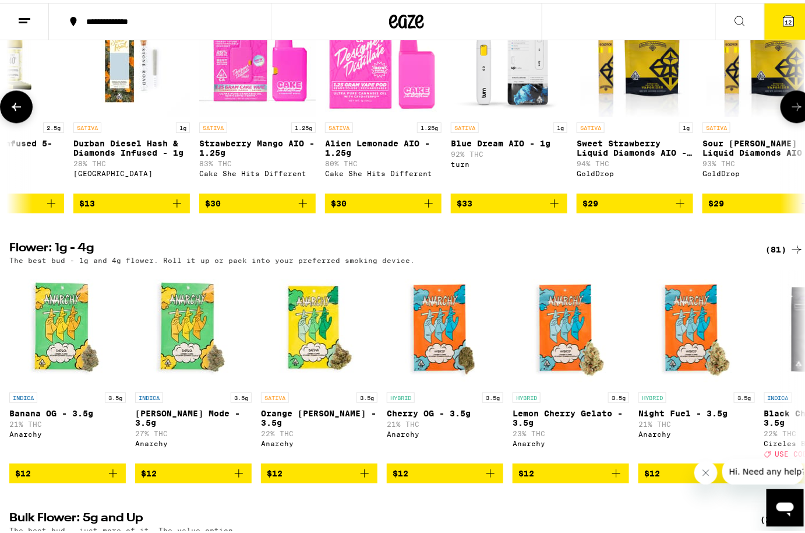
click at [790, 111] on icon at bounding box center [797, 104] width 14 height 14
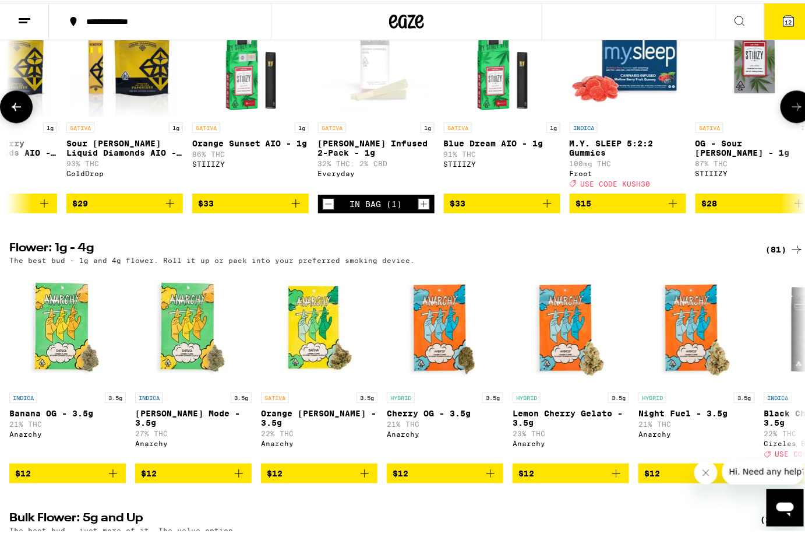
scroll to position [0, 1981]
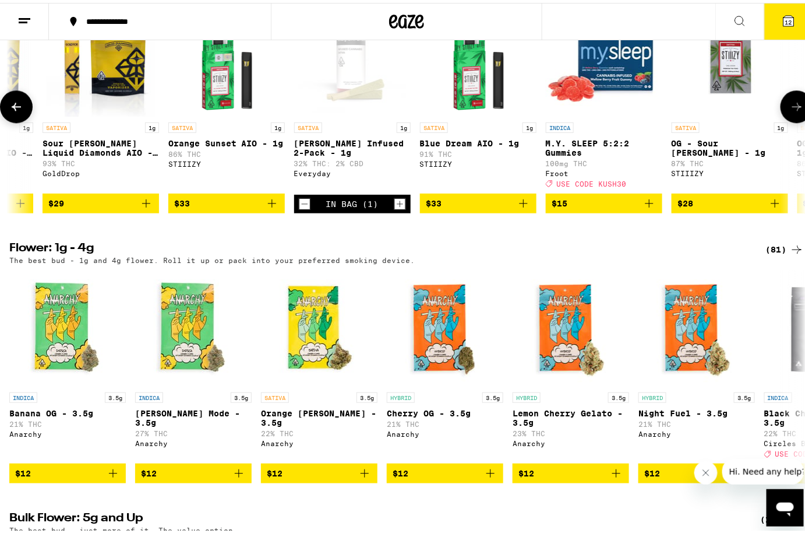
click at [790, 111] on icon at bounding box center [797, 104] width 14 height 14
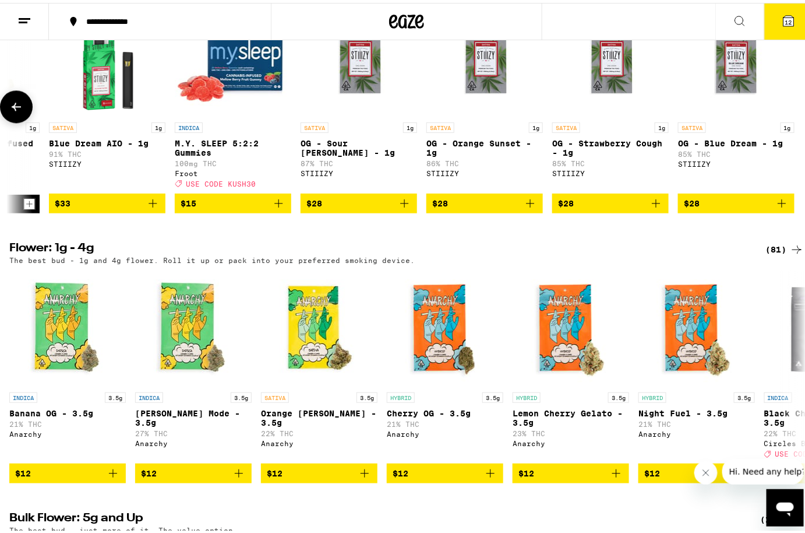
scroll to position [0, 2359]
click at [789, 120] on div at bounding box center [797, 103] width 33 height 33
click at [19, 111] on icon at bounding box center [16, 104] width 14 height 14
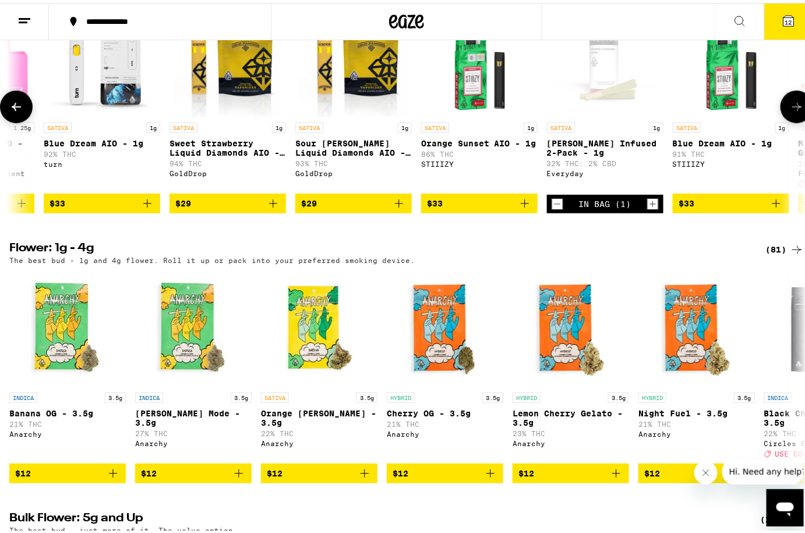
scroll to position [0, 1699]
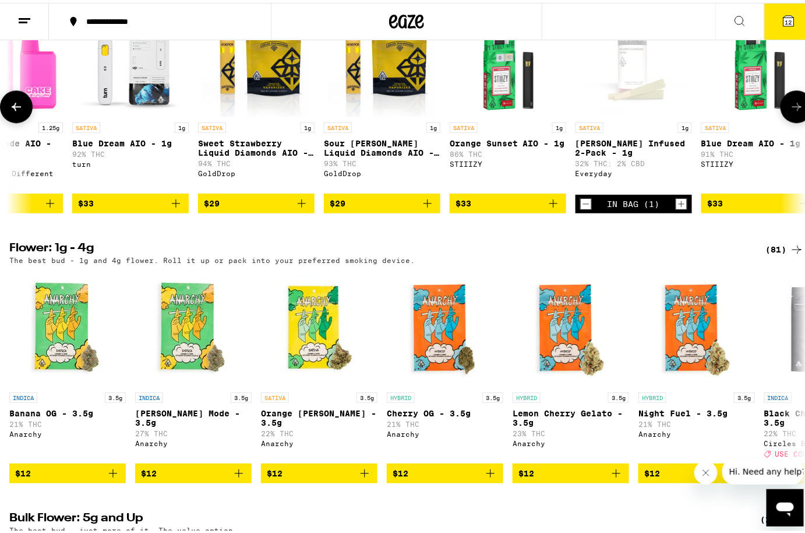
click at [19, 111] on icon at bounding box center [16, 104] width 14 height 14
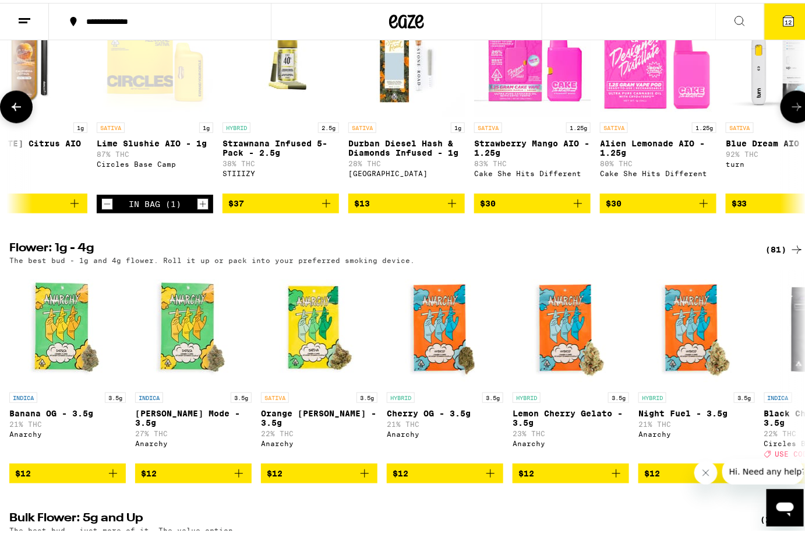
scroll to position [0, 1039]
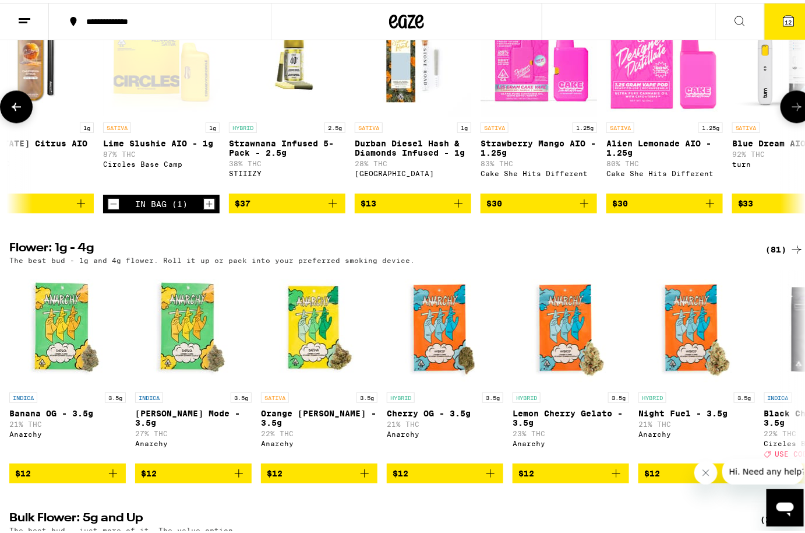
click at [585, 207] on icon "Add to bag" at bounding box center [584, 200] width 14 height 14
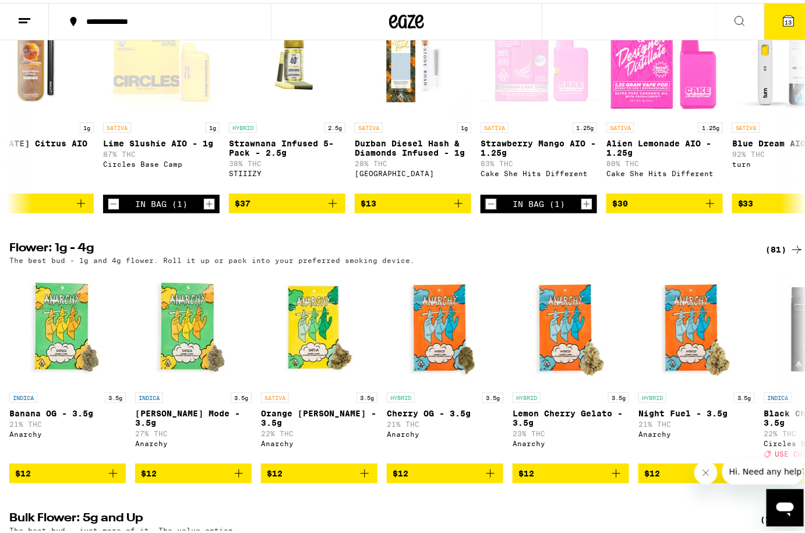
click at [784, 22] on icon at bounding box center [789, 18] width 10 height 10
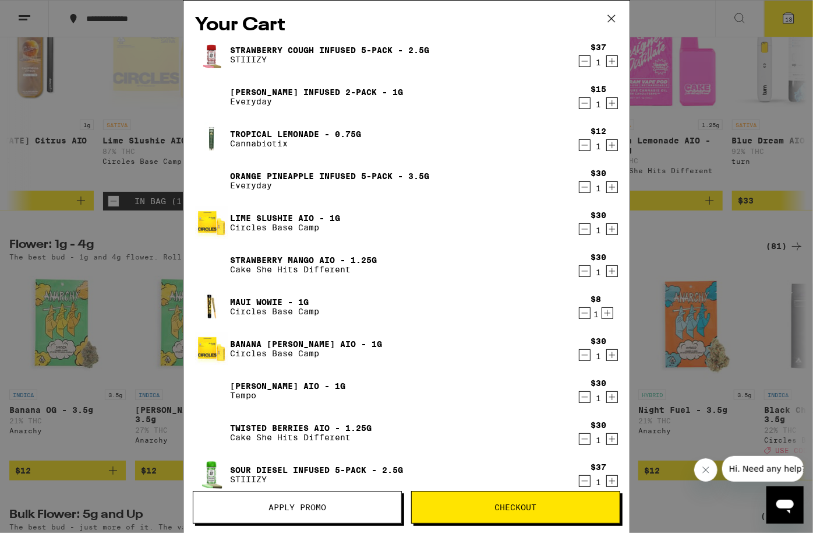
click at [322, 500] on button "Apply Promo" at bounding box center [297, 507] width 209 height 33
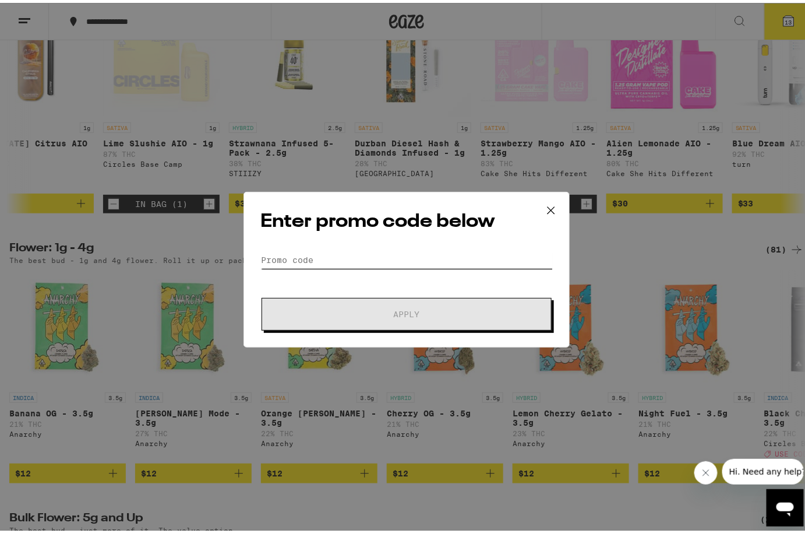
click at [337, 249] on input "Promo Code" at bounding box center [406, 256] width 293 height 17
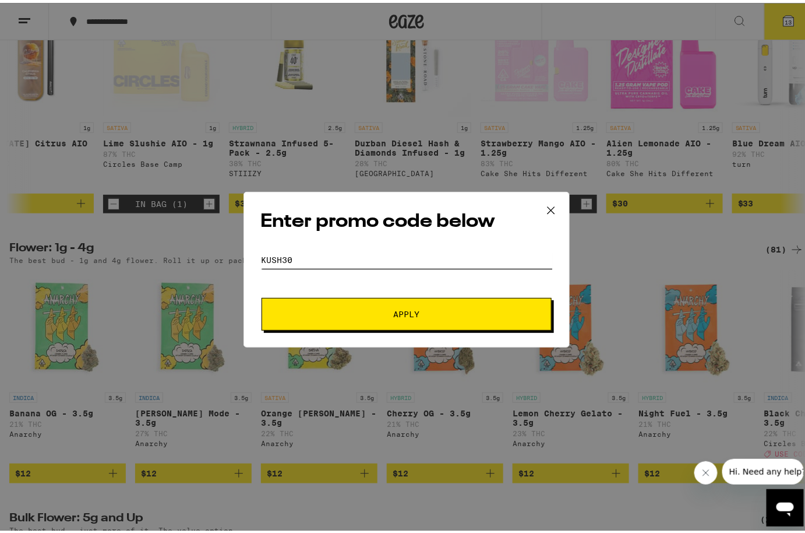
type input "kush30"
click at [363, 319] on button "Apply" at bounding box center [407, 311] width 290 height 33
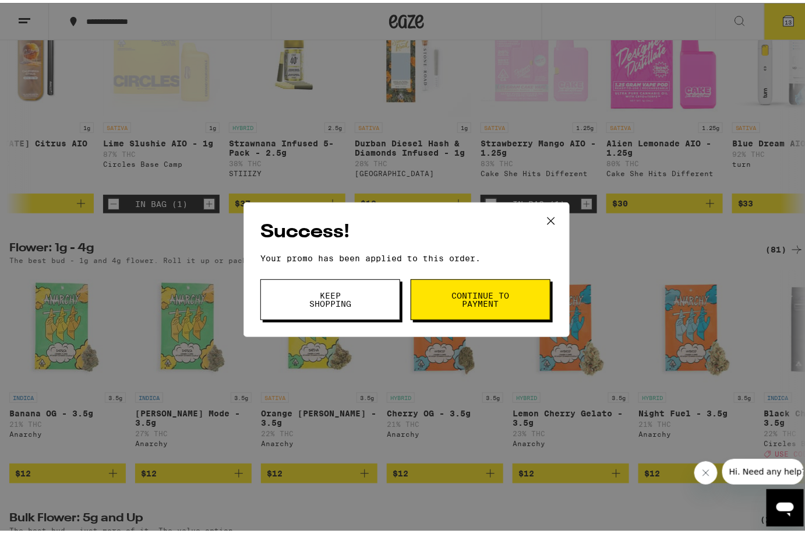
click at [485, 300] on span "Continue to payment" at bounding box center [480, 296] width 59 height 16
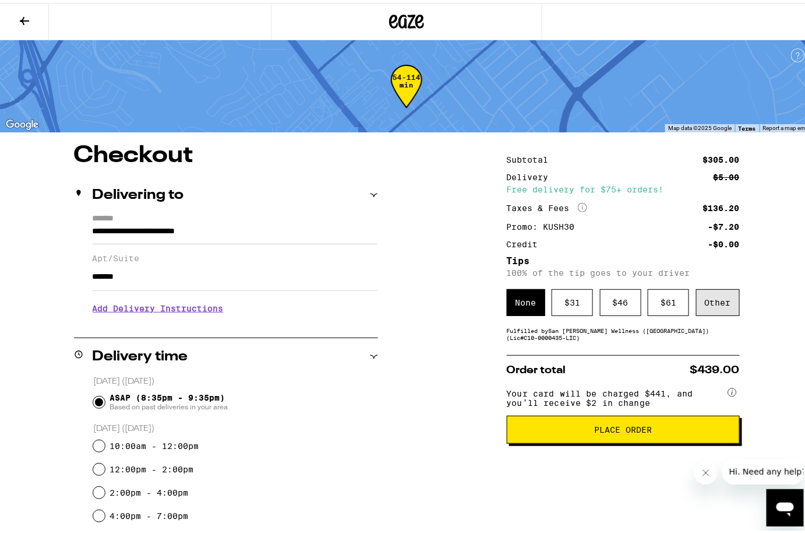
click at [714, 307] on div "Other" at bounding box center [718, 299] width 44 height 27
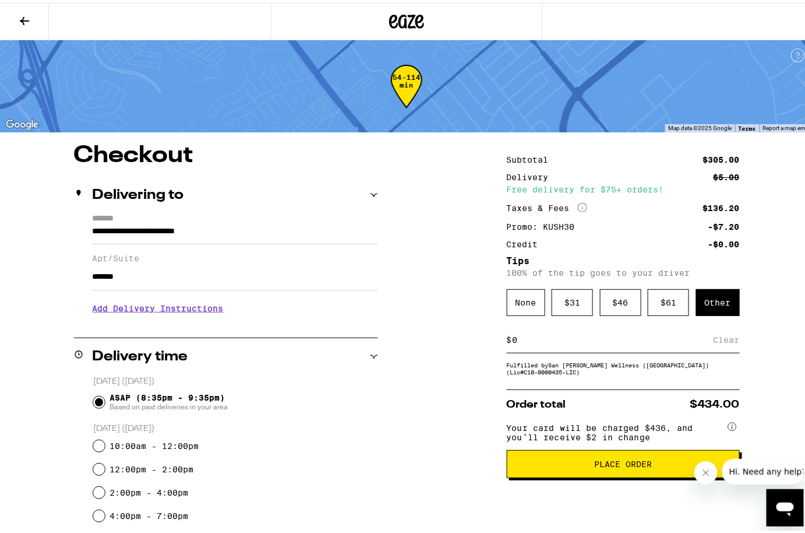
click at [663, 341] on input at bounding box center [613, 337] width 202 height 10
type input "5"
click at [719, 336] on div "Save" at bounding box center [729, 337] width 21 height 26
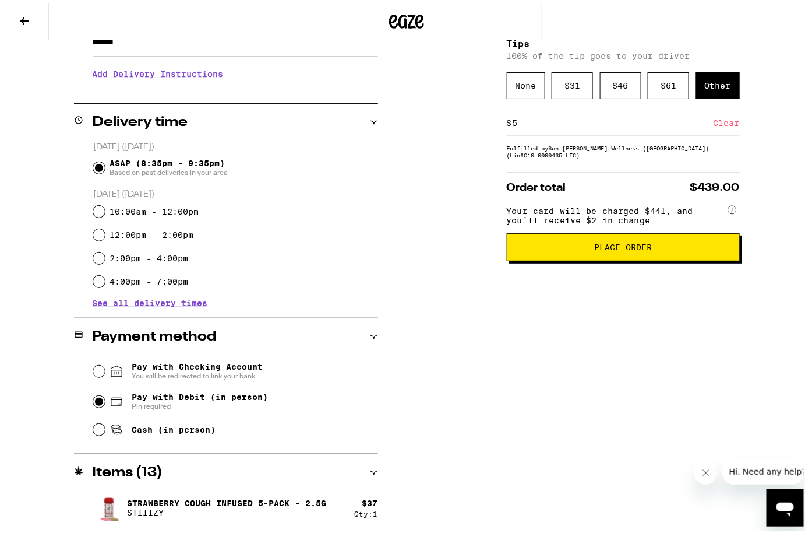
scroll to position [205, 0]
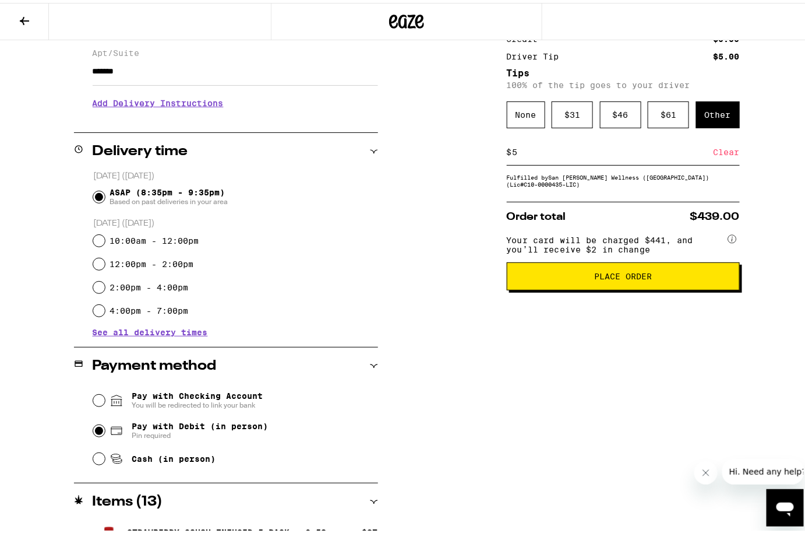
click at [598, 277] on span "Place Order" at bounding box center [623, 273] width 58 height 8
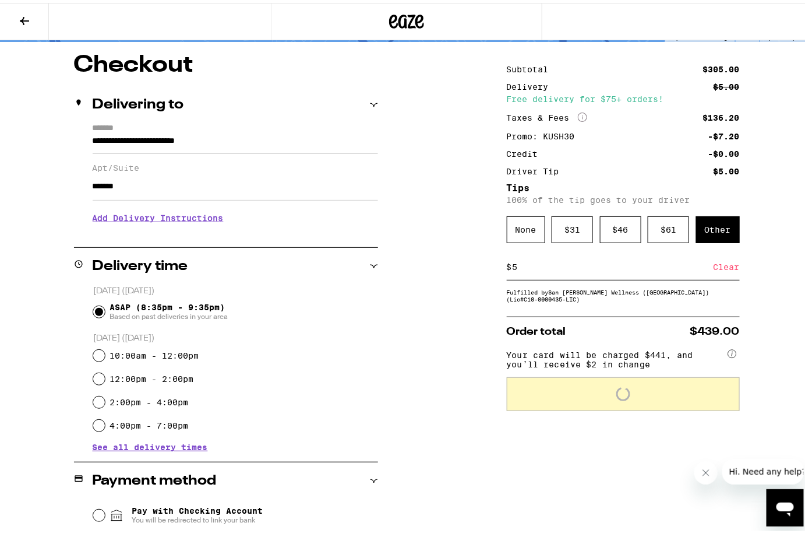
scroll to position [0, 0]
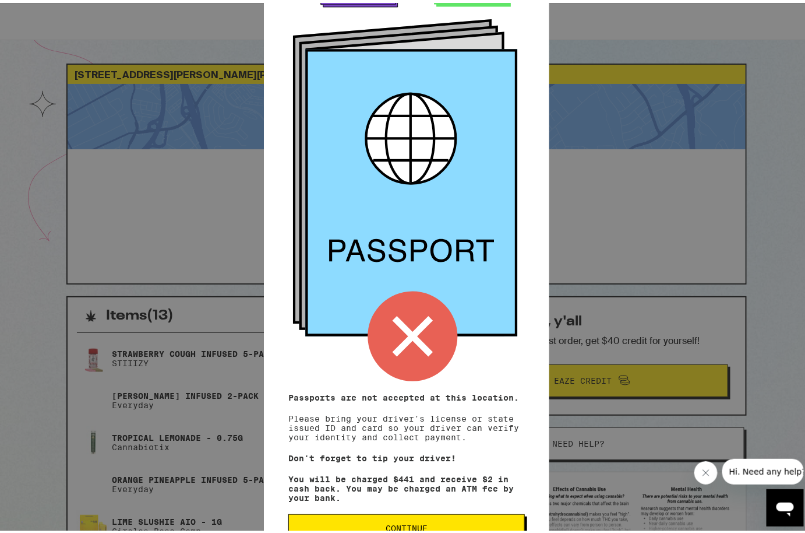
scroll to position [78, 0]
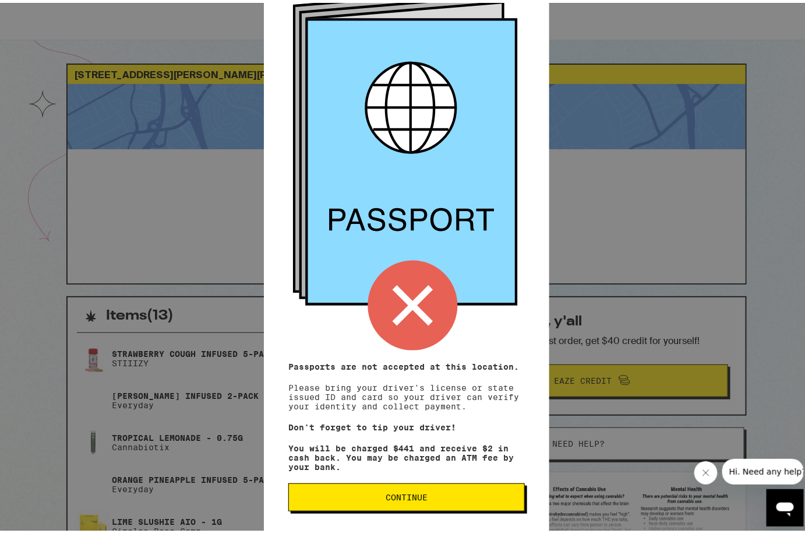
click at [411, 484] on button "Continue" at bounding box center [406, 494] width 237 height 28
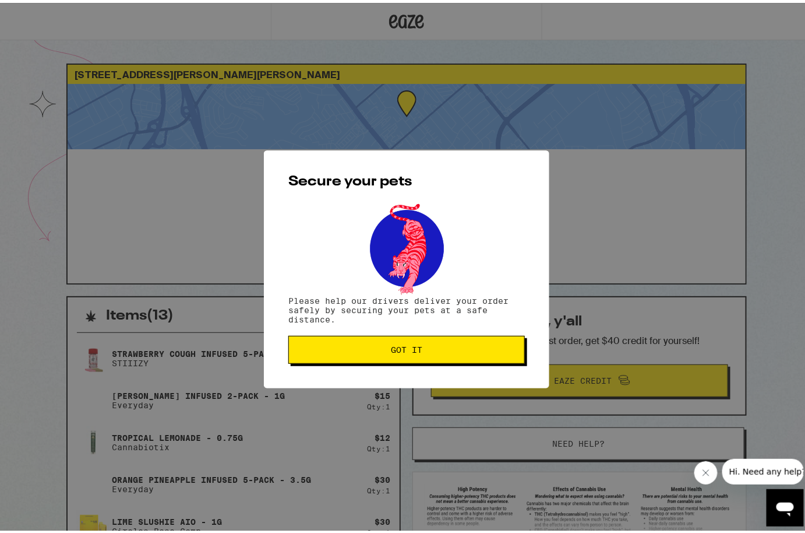
scroll to position [0, 0]
click at [381, 351] on span "Got it" at bounding box center [406, 347] width 217 height 8
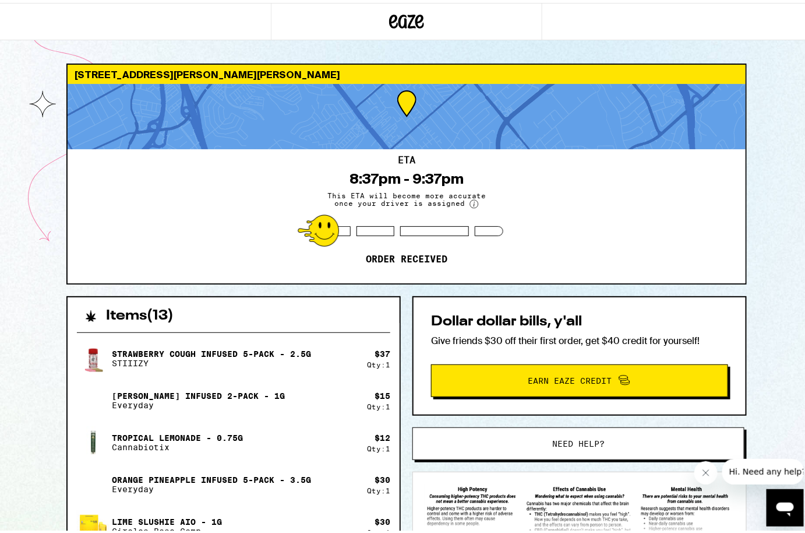
click at [399, 16] on icon at bounding box center [406, 18] width 35 height 21
